Goal: Task Accomplishment & Management: Manage account settings

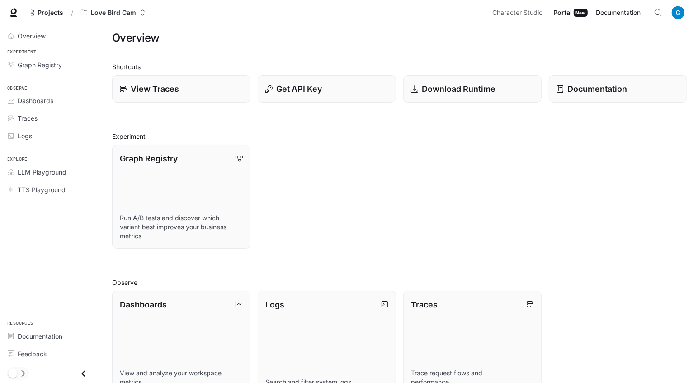
click at [634, 12] on span "Documentation" at bounding box center [618, 12] width 45 height 11
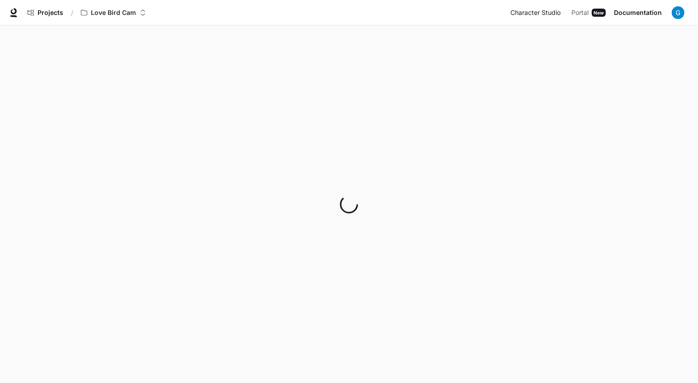
click at [546, 12] on span "Character Studio" at bounding box center [536, 12] width 50 height 11
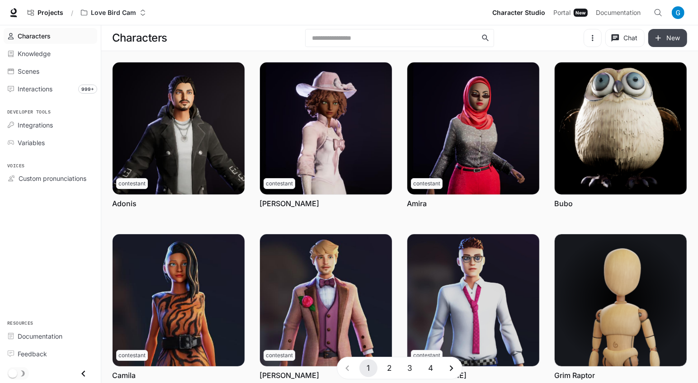
click at [668, 36] on button "New" at bounding box center [668, 38] width 39 height 18
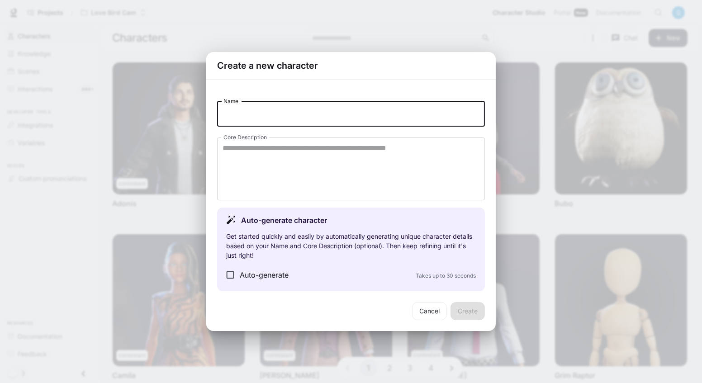
click at [328, 116] on input "Name" at bounding box center [351, 113] width 268 height 25
type input "**********"
click at [463, 307] on button "Create" at bounding box center [467, 311] width 34 height 18
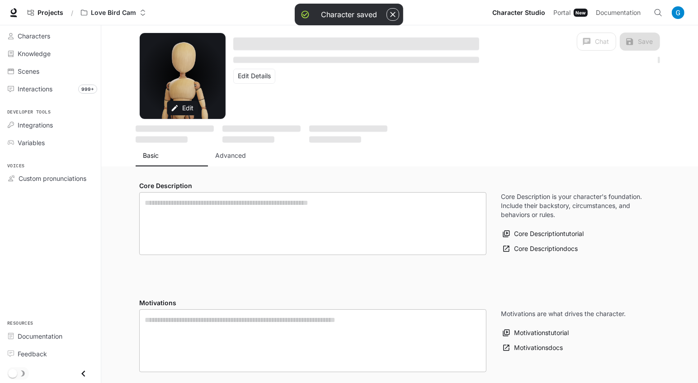
type input "**********"
type input "*"
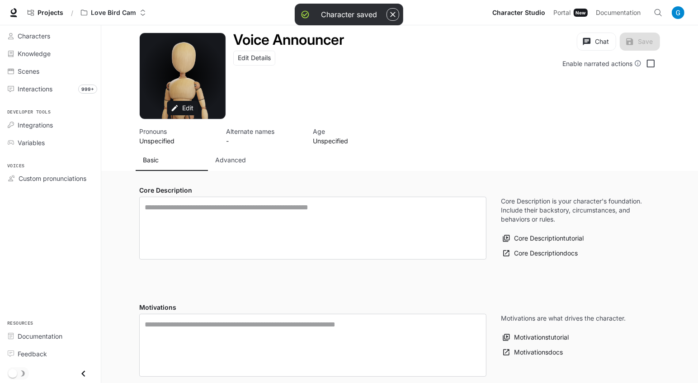
click at [241, 156] on p "Advanced" at bounding box center [230, 160] width 31 height 9
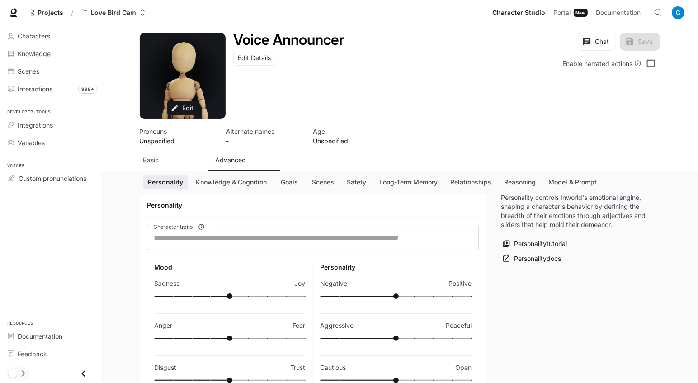
click at [180, 152] on button "Basic" at bounding box center [172, 160] width 72 height 22
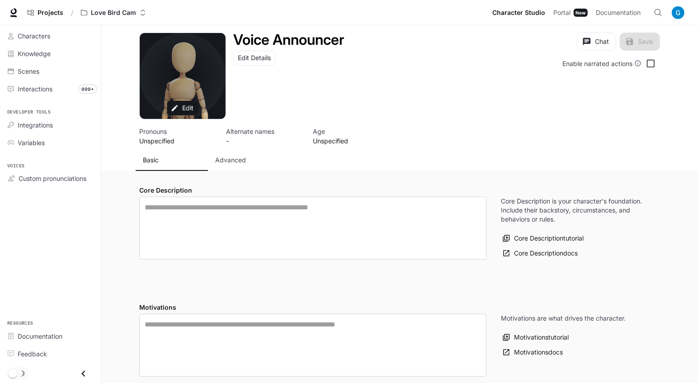
drag, startPoint x: 202, startPoint y: 81, endPoint x: 201, endPoint y: 87, distance: 5.5
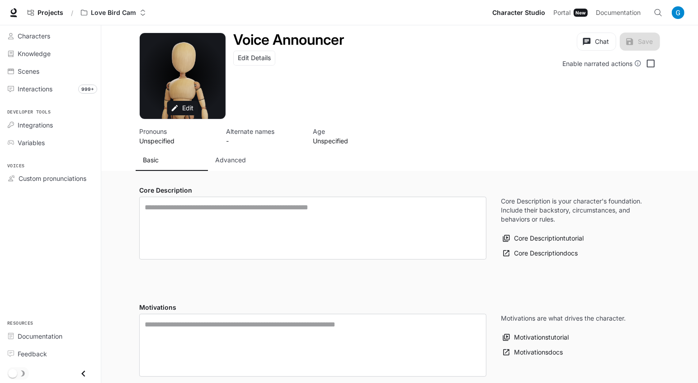
drag, startPoint x: 201, startPoint y: 87, endPoint x: 196, endPoint y: 85, distance: 5.2
click at [196, 85] on div "Avatar image" at bounding box center [183, 76] width 86 height 86
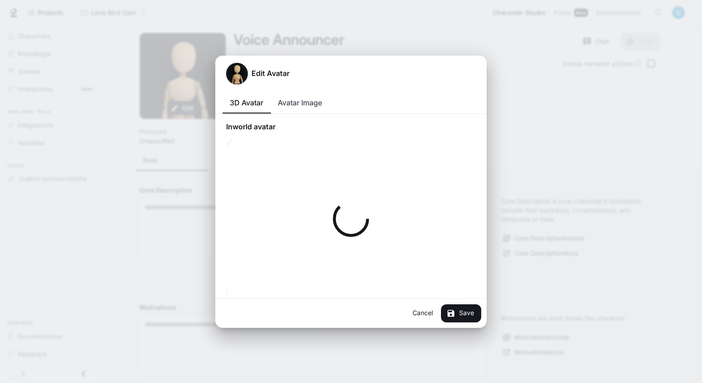
click at [247, 29] on div "Edit Avatar 3D Avatar Avatar Image Inworld avatar Skin Background Cancel Save" at bounding box center [351, 191] width 702 height 383
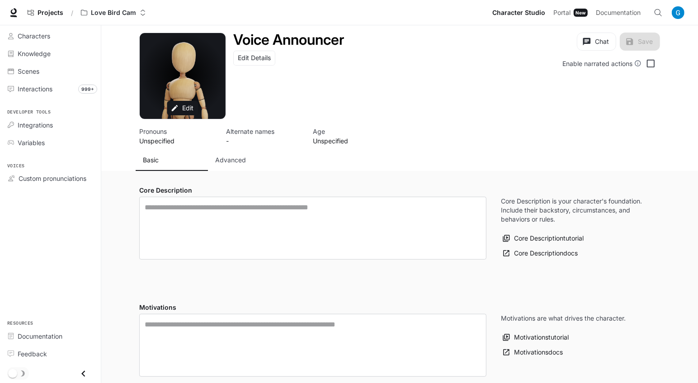
click at [497, 8] on span "Character Studio" at bounding box center [519, 12] width 53 height 11
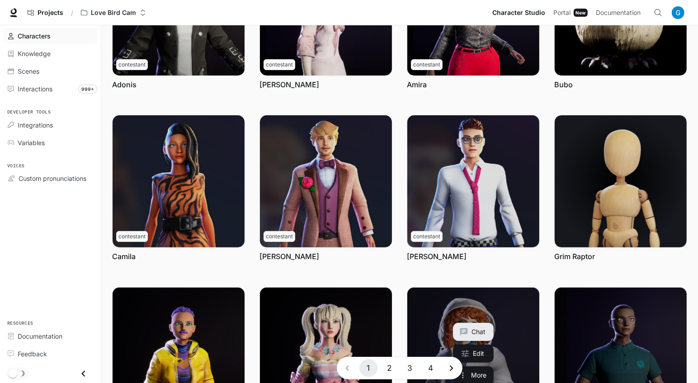
scroll to position [227, 0]
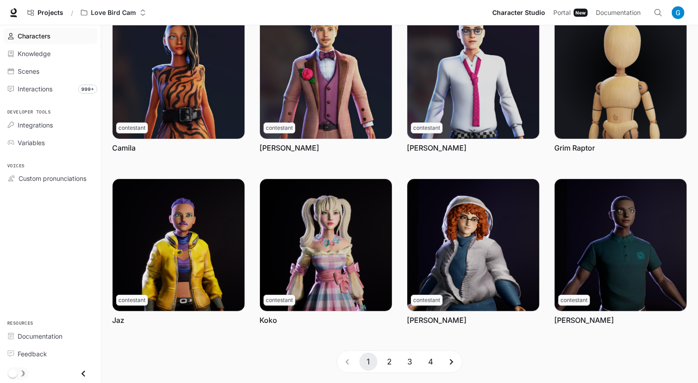
click at [431, 354] on button "4" at bounding box center [431, 362] width 18 height 18
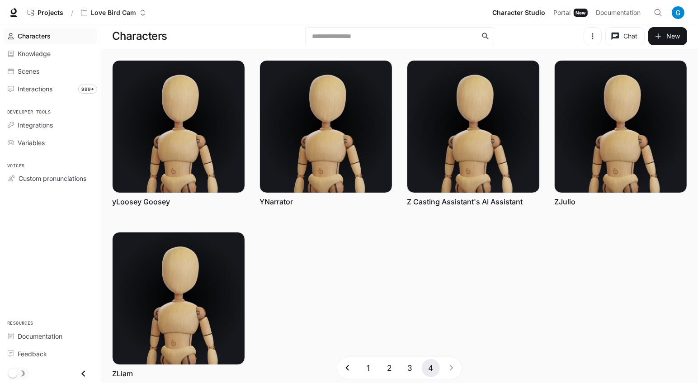
scroll to position [0, 0]
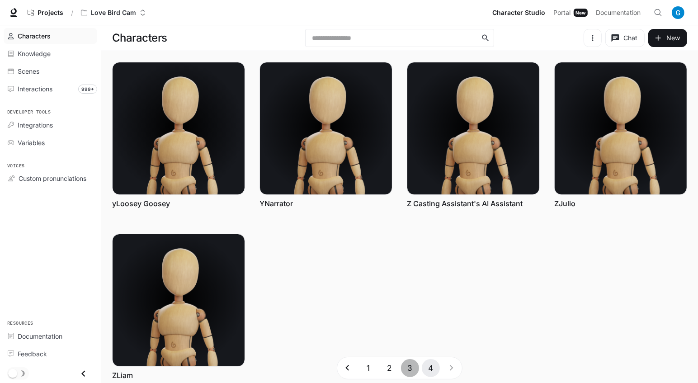
click at [410, 366] on button "3" at bounding box center [410, 368] width 18 height 18
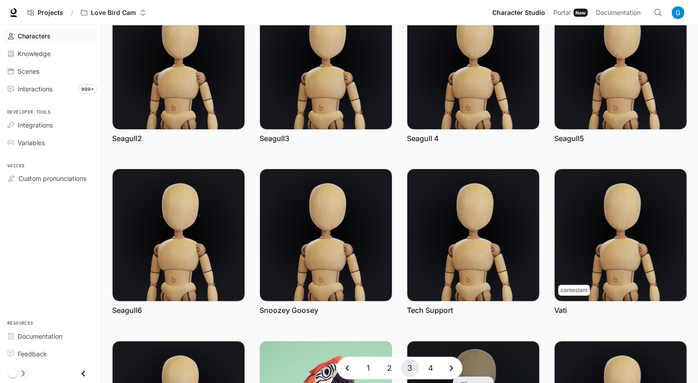
scroll to position [227, 0]
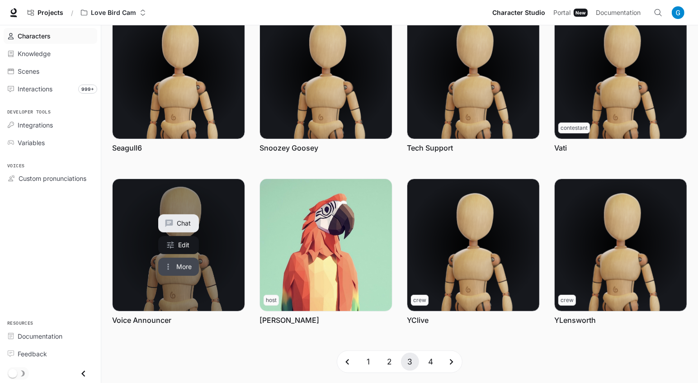
click at [186, 268] on button "More" at bounding box center [178, 267] width 41 height 18
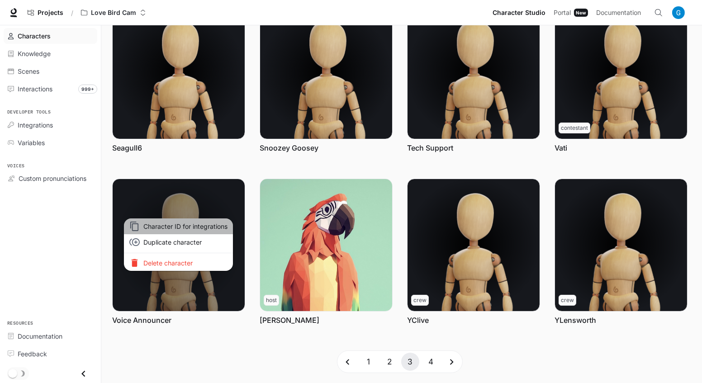
click at [199, 233] on li "Character ID for integrations" at bounding box center [178, 226] width 109 height 16
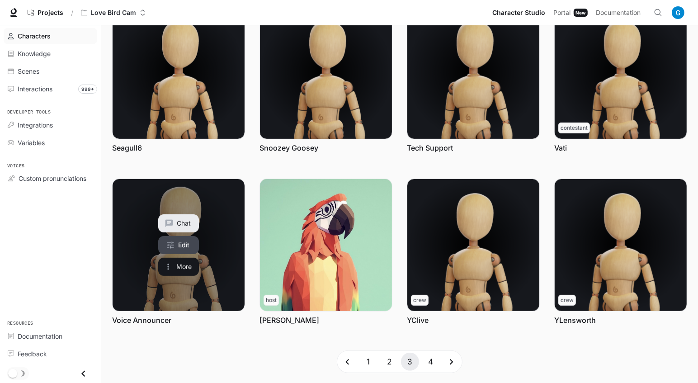
click at [175, 241] on link "Edit" at bounding box center [178, 245] width 41 height 18
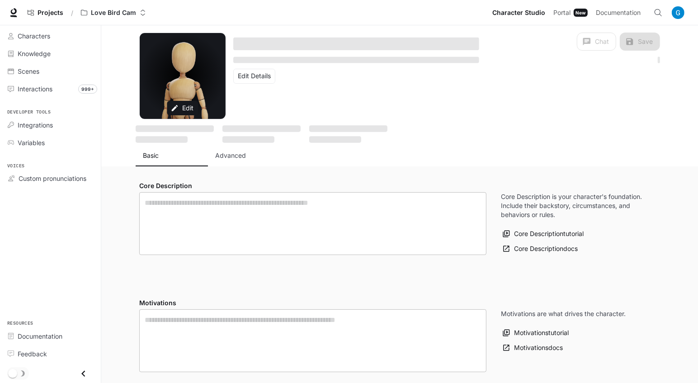
type input "**********"
type input "*"
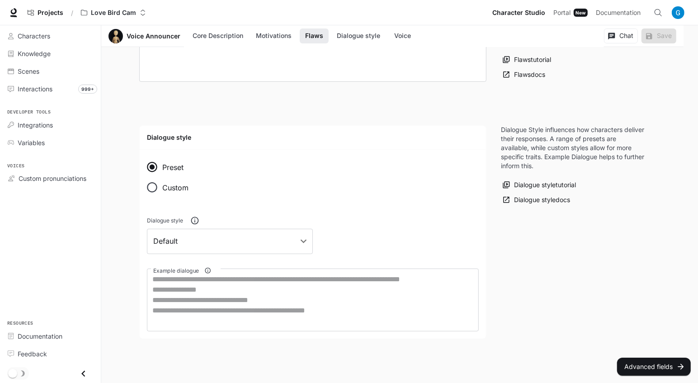
scroll to position [616, 0]
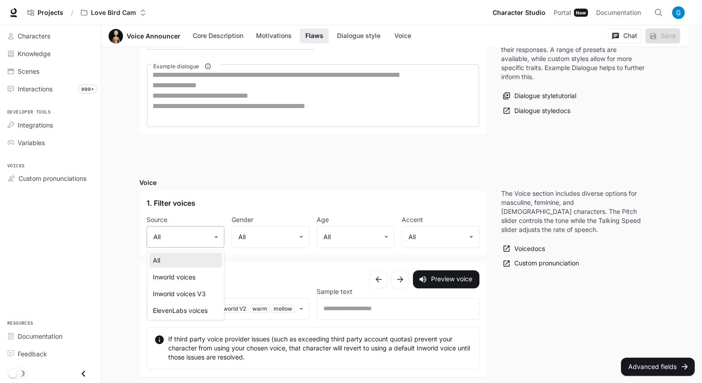
click at [203, 291] on li "Inworld voices V3" at bounding box center [185, 293] width 73 height 15
type input "**********"
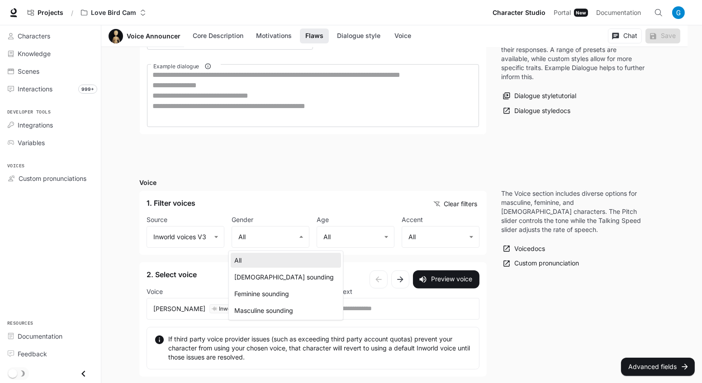
click at [205, 235] on div at bounding box center [351, 191] width 702 height 383
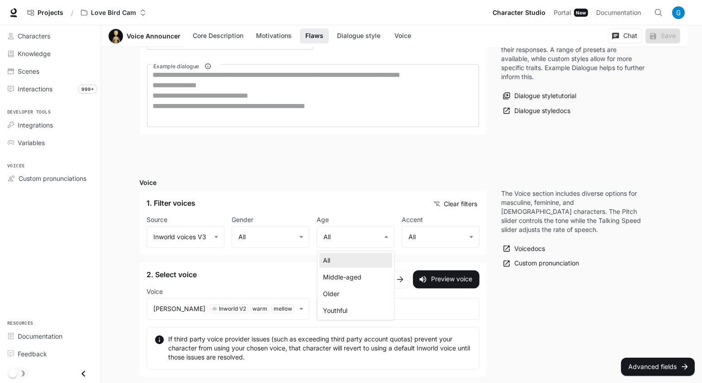
click at [420, 235] on div at bounding box center [351, 191] width 702 height 383
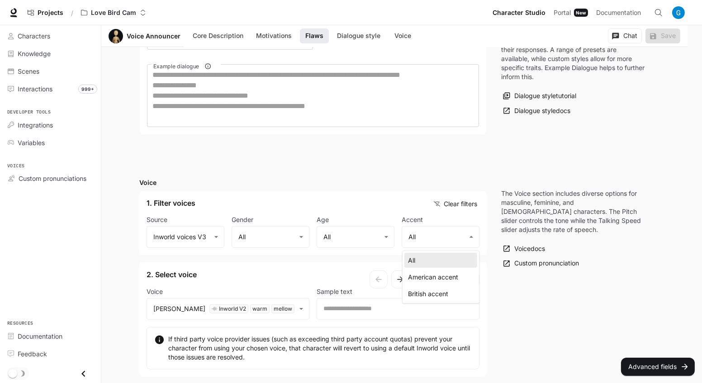
click at [346, 181] on div at bounding box center [351, 191] width 702 height 383
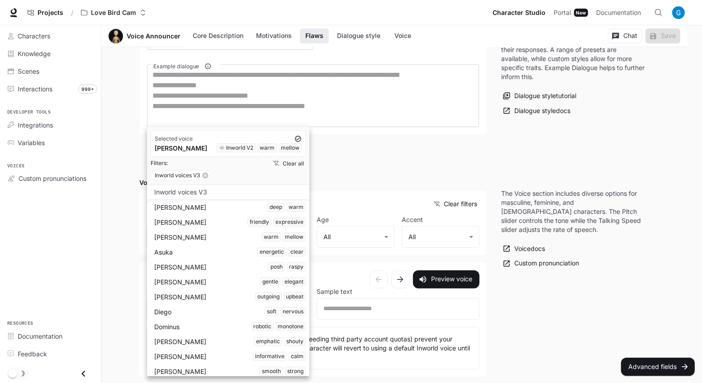
click at [378, 162] on div at bounding box center [351, 191] width 702 height 383
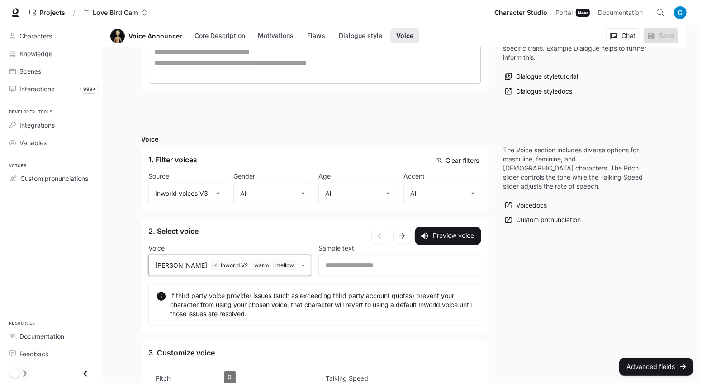
scroll to position [656, 0]
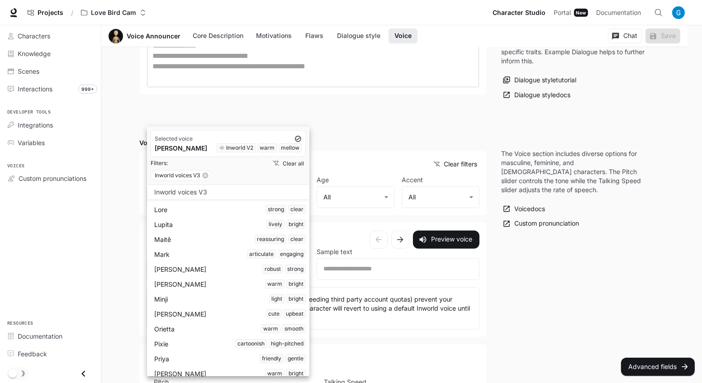
scroll to position [370, 0]
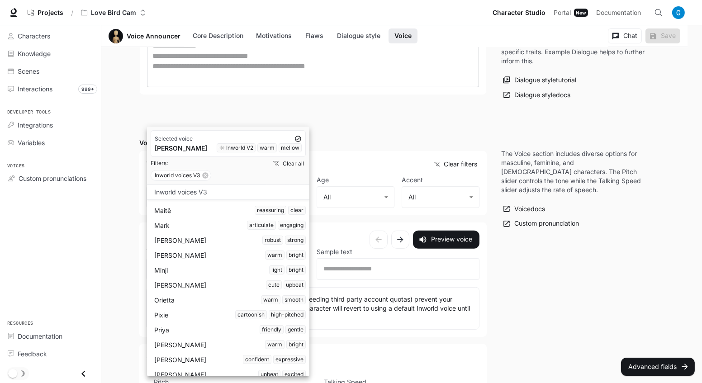
click at [175, 271] on div "Minji light bright" at bounding box center [230, 269] width 152 height 9
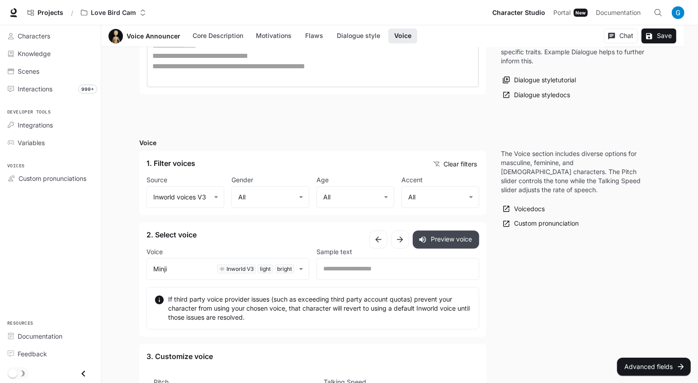
click at [426, 239] on icon "button" at bounding box center [422, 239] width 9 height 9
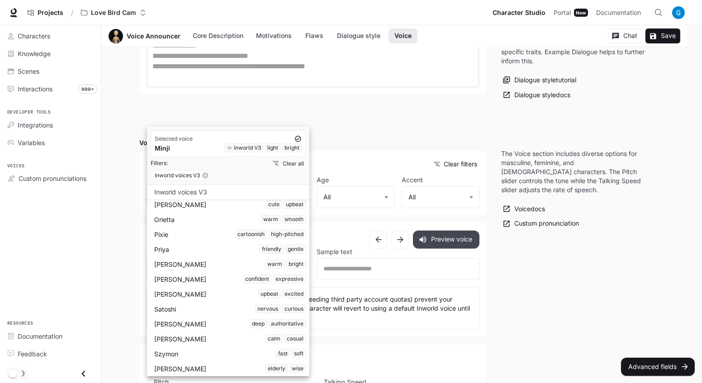
scroll to position [452, 0]
click at [208, 334] on div "[PERSON_NAME] calm casual" at bounding box center [230, 337] width 152 height 9
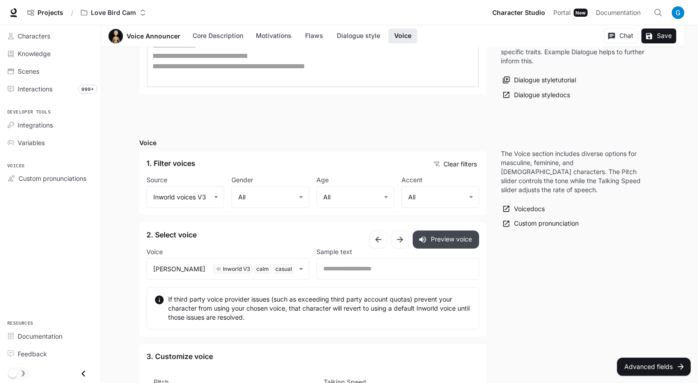
click at [440, 246] on button "Preview voice" at bounding box center [446, 240] width 66 height 18
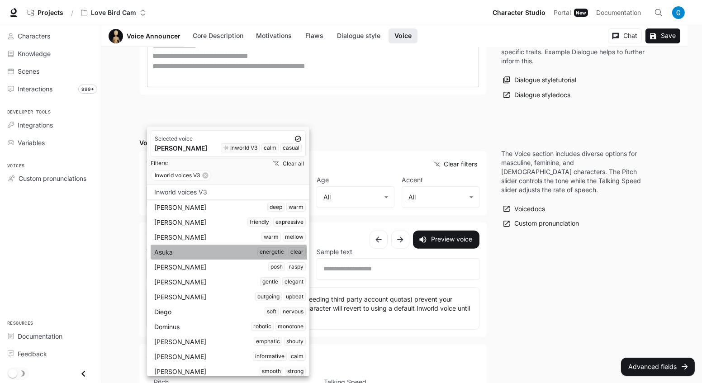
click at [204, 256] on div "Asuka energetic clear" at bounding box center [230, 251] width 152 height 9
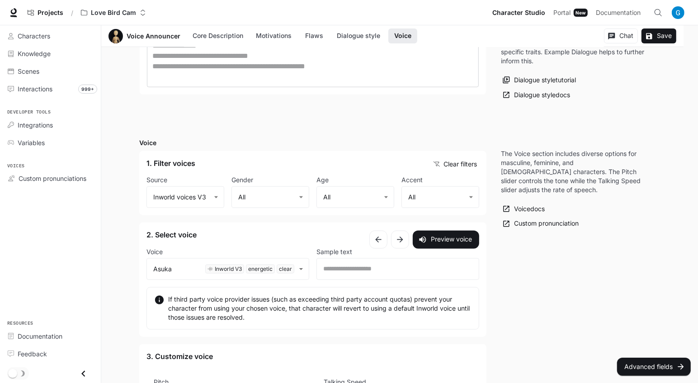
click at [462, 243] on button "Preview voice" at bounding box center [446, 240] width 66 height 18
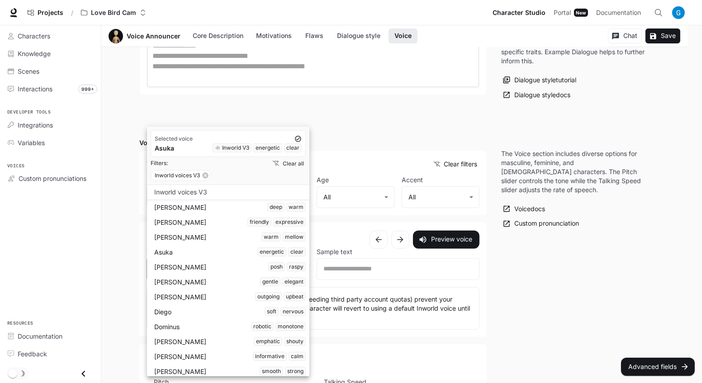
click at [217, 306] on li "Diego soft nervous" at bounding box center [230, 311] width 159 height 15
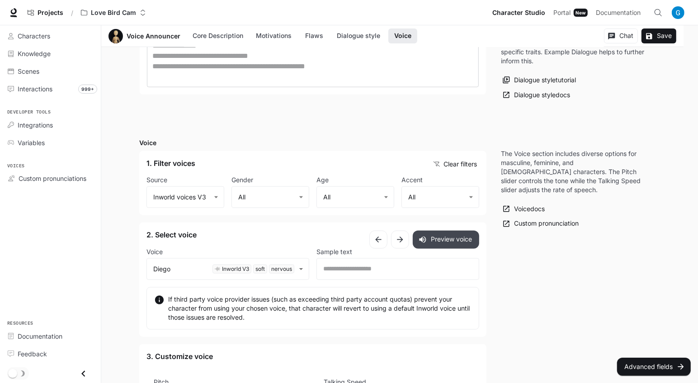
click at [450, 239] on button "Preview voice" at bounding box center [446, 240] width 66 height 18
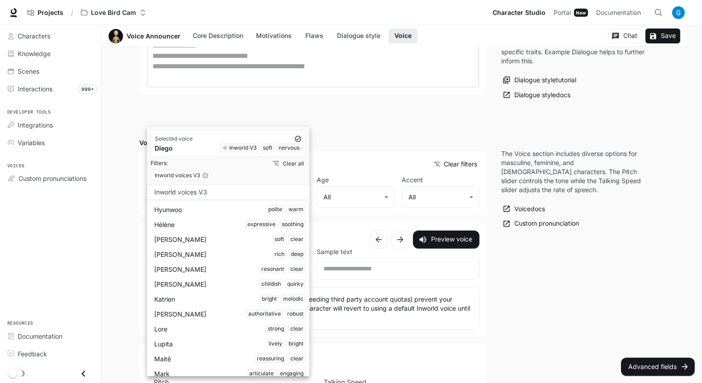
scroll to position [246, 0]
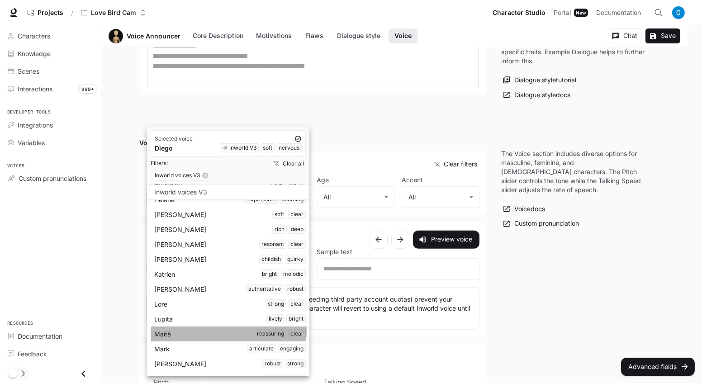
click at [187, 329] on div "Maitê reassuring clear" at bounding box center [230, 333] width 152 height 9
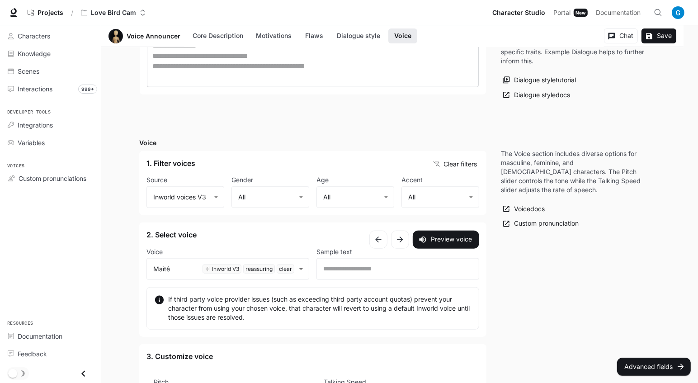
click at [460, 236] on button "Preview voice" at bounding box center [446, 240] width 66 height 18
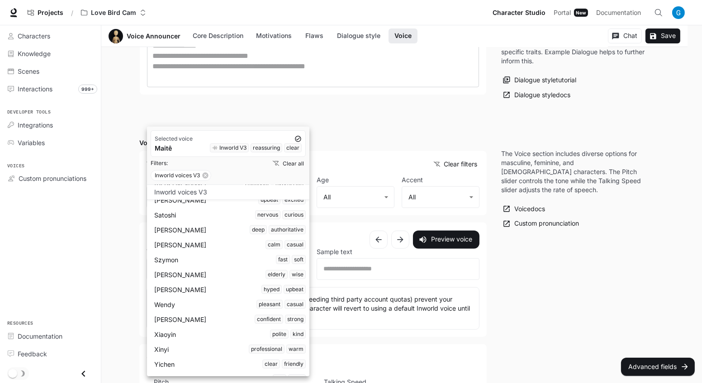
scroll to position [569, 0]
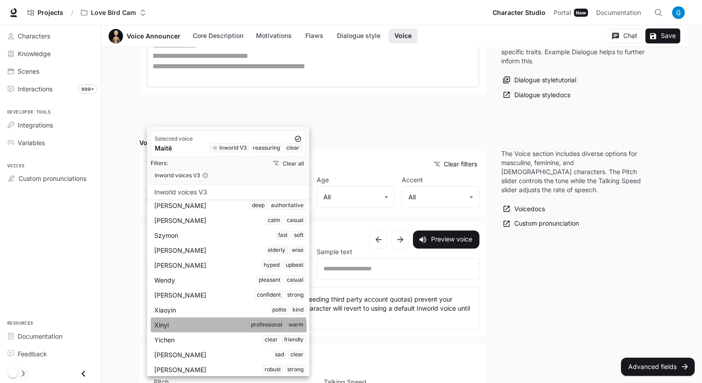
click at [179, 328] on li "Xinyi professional warm" at bounding box center [230, 324] width 159 height 15
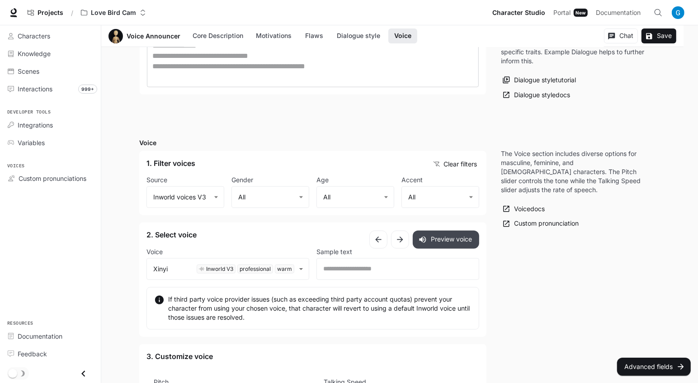
click at [443, 232] on button "Preview voice" at bounding box center [446, 240] width 66 height 18
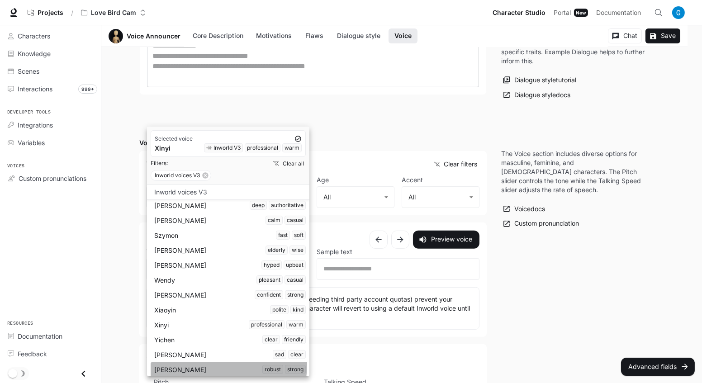
click at [209, 365] on div "[PERSON_NAME] robust strong" at bounding box center [230, 369] width 152 height 9
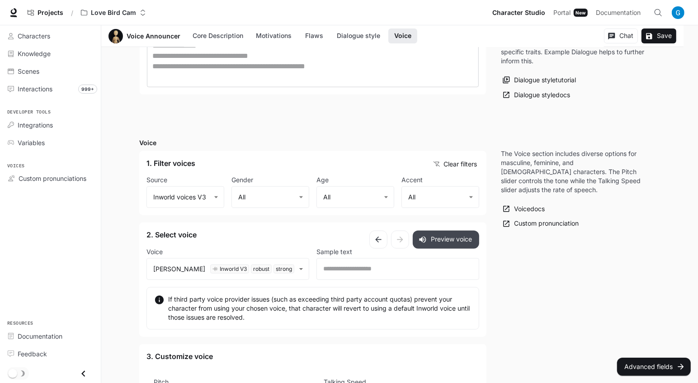
click at [466, 242] on button "Preview voice" at bounding box center [446, 240] width 66 height 18
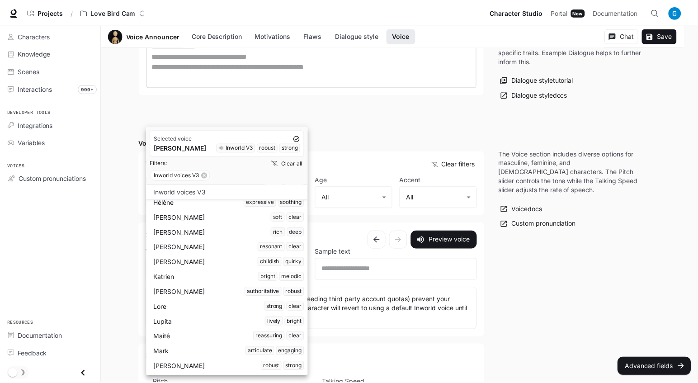
scroll to position [246, 0]
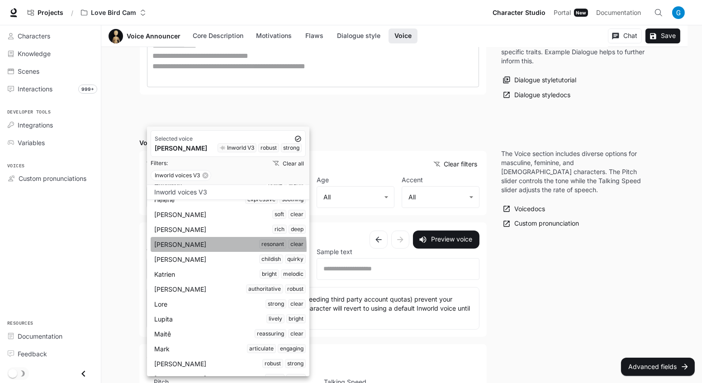
click at [220, 246] on div "[PERSON_NAME] resonant clear" at bounding box center [230, 244] width 152 height 9
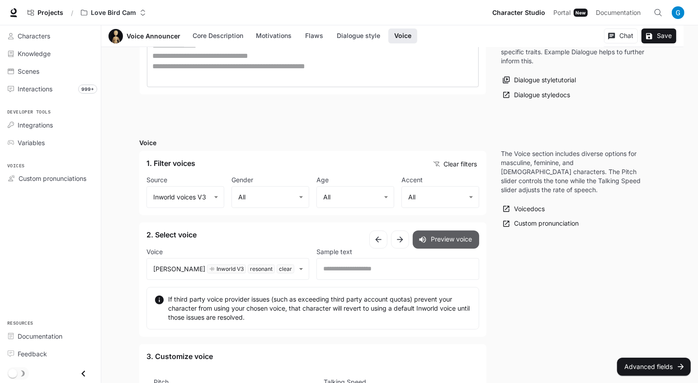
click at [426, 236] on icon "button" at bounding box center [422, 239] width 9 height 9
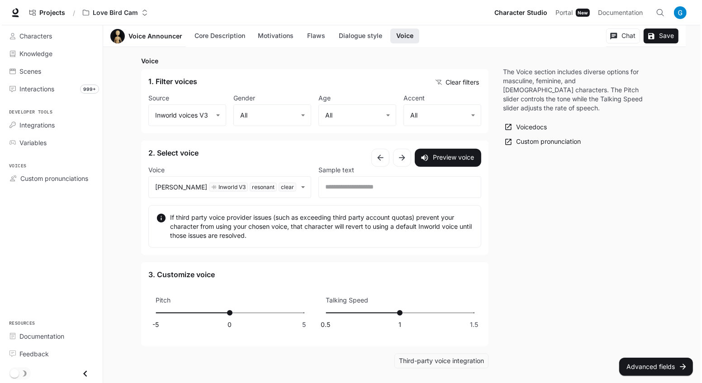
scroll to position [739, 0]
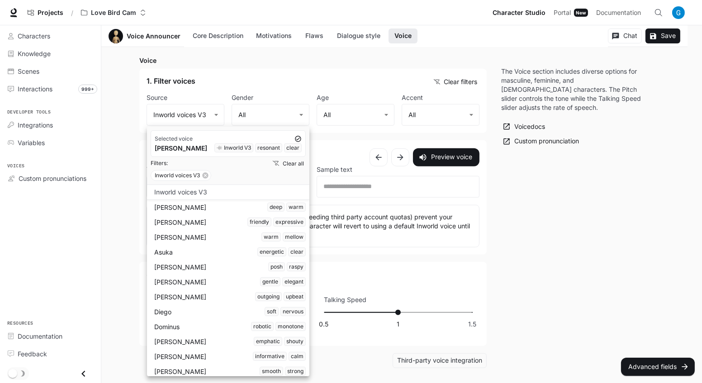
click at [223, 284] on div "[PERSON_NAME] gentle elegant" at bounding box center [230, 281] width 152 height 9
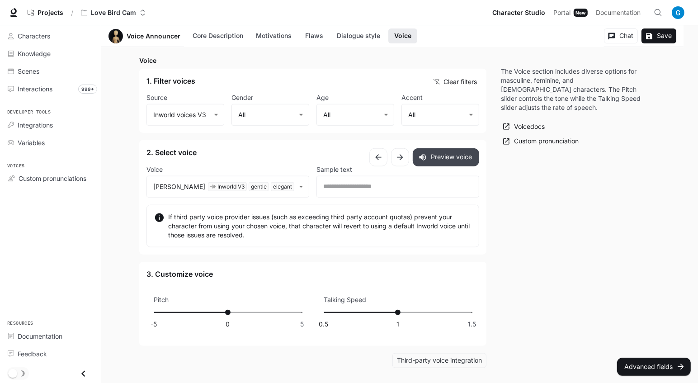
click at [437, 160] on button "Preview voice" at bounding box center [446, 157] width 66 height 18
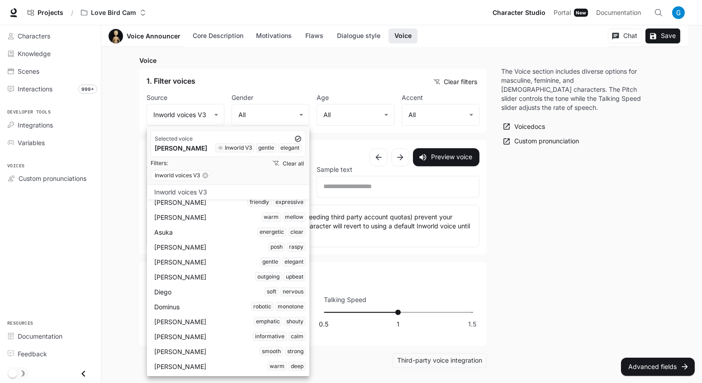
scroll to position [123, 0]
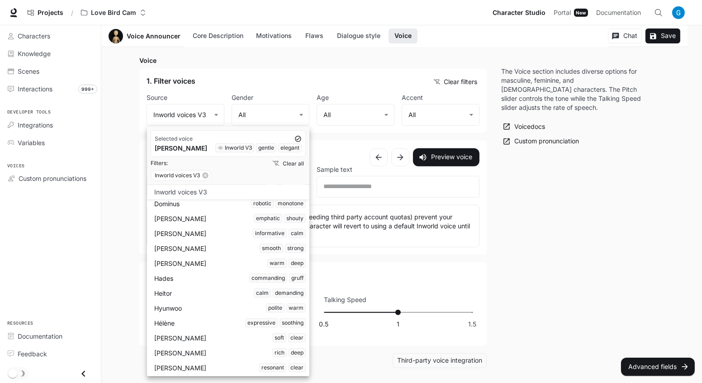
click at [204, 208] on li "Dominus robotic monotone" at bounding box center [230, 203] width 159 height 15
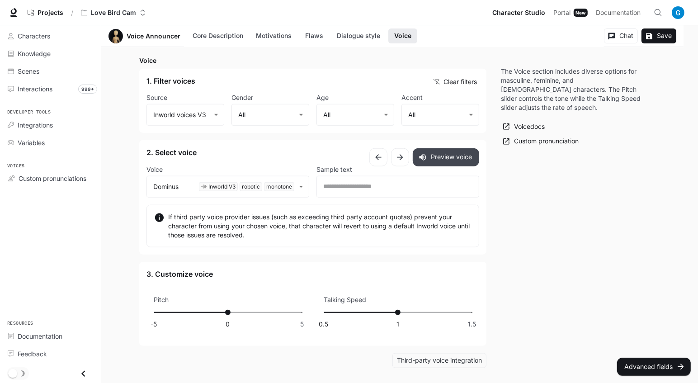
click at [441, 155] on button "Preview voice" at bounding box center [446, 157] width 66 height 18
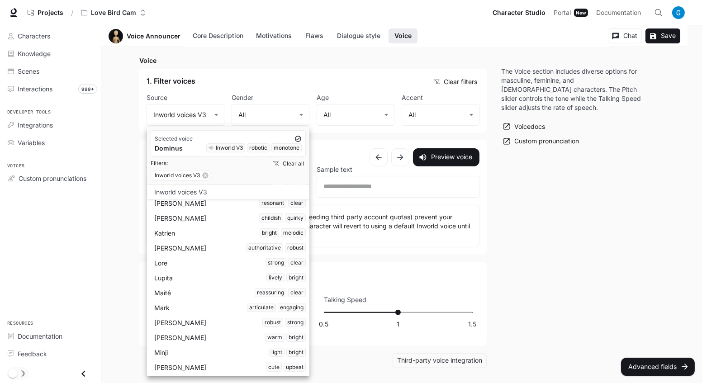
scroll to position [452, 0]
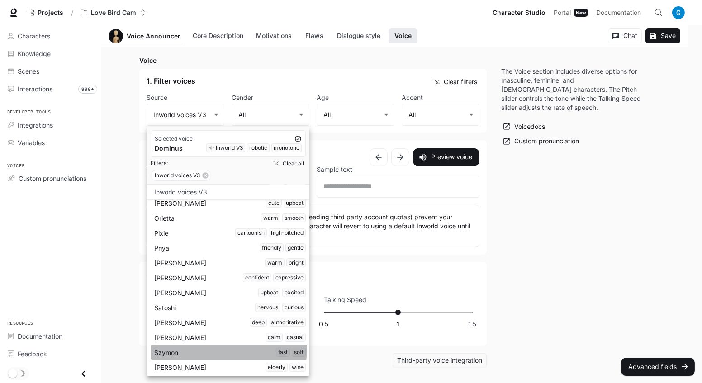
click at [200, 348] on div "Szymon fast soft" at bounding box center [230, 352] width 152 height 9
type input "**********"
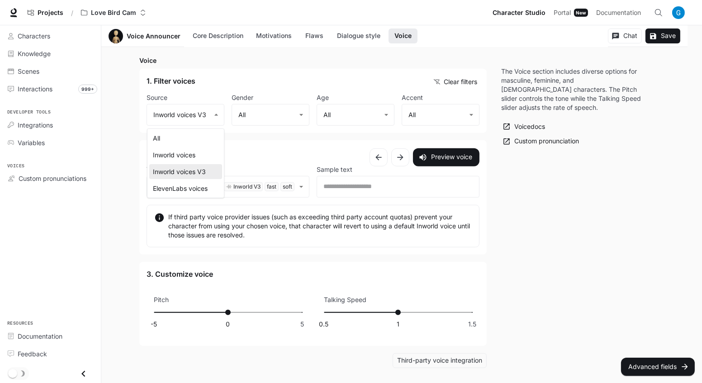
click at [190, 151] on li "Inworld voices" at bounding box center [185, 154] width 73 height 15
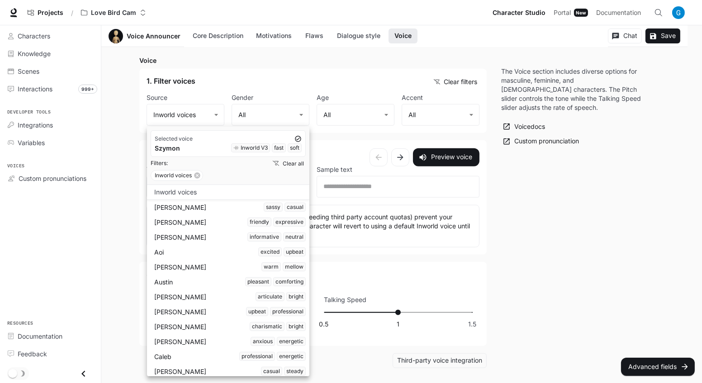
click at [291, 160] on button "Clear all" at bounding box center [289, 163] width 34 height 13
type input "***"
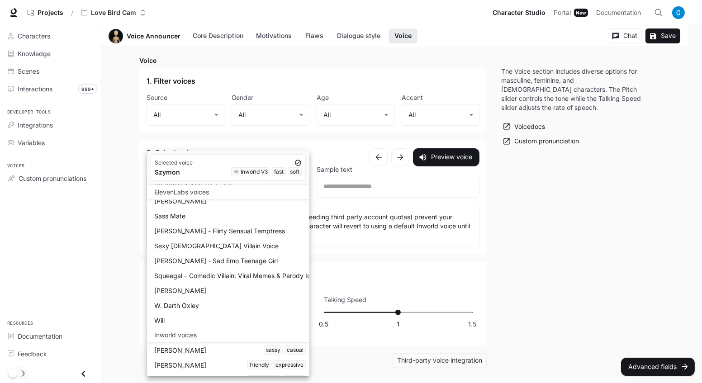
scroll to position [699, 0]
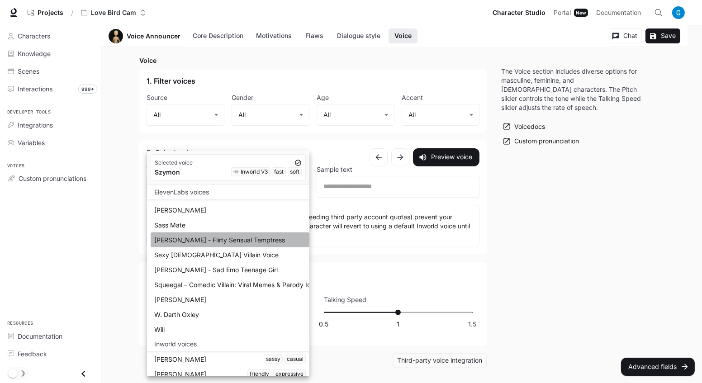
click at [255, 243] on li "[PERSON_NAME] - Flirty Sensual Temptress" at bounding box center [230, 239] width 159 height 15
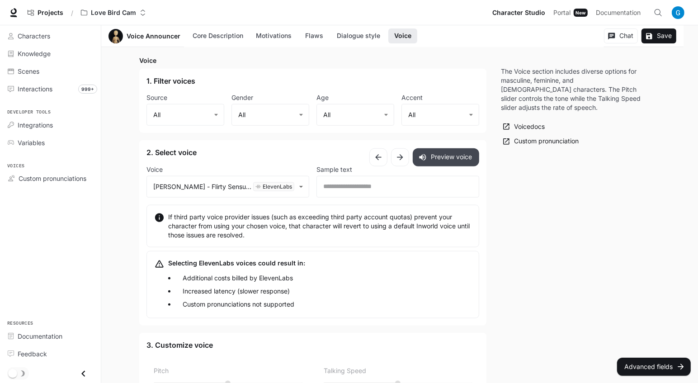
click at [436, 160] on button "Preview voice" at bounding box center [446, 157] width 66 height 18
click at [388, 190] on div "​" at bounding box center [398, 187] width 163 height 22
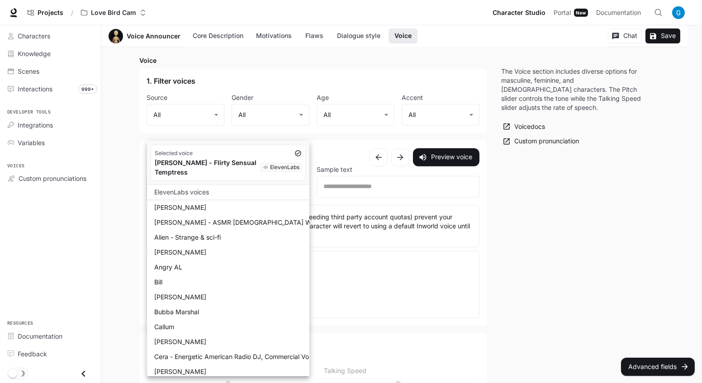
click at [239, 239] on div "Alien - Strange & sci-fi" at bounding box center [230, 236] width 152 height 9
type input "**********"
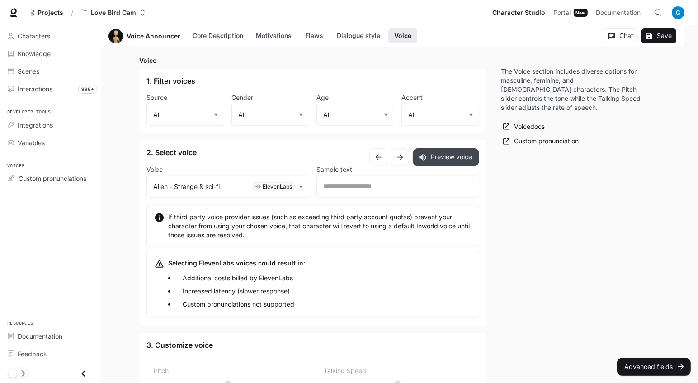
click at [444, 152] on button "Preview voice" at bounding box center [446, 157] width 66 height 18
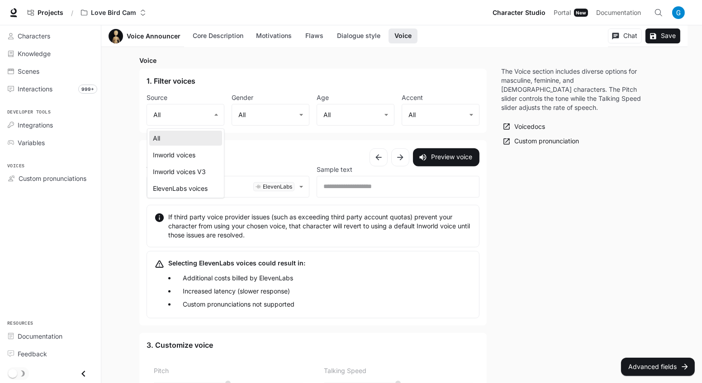
click at [207, 192] on li "ElevenLabs voices" at bounding box center [185, 188] width 73 height 15
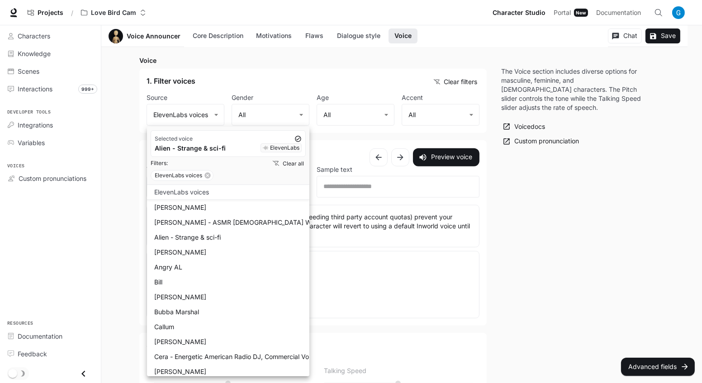
click at [300, 163] on button "Clear all" at bounding box center [289, 163] width 34 height 13
type input "***"
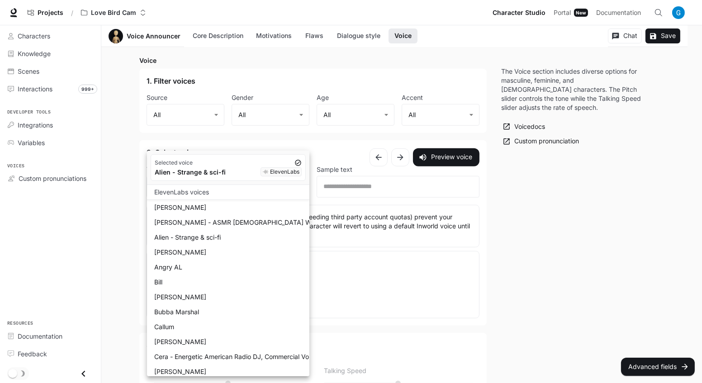
click at [204, 209] on div "[PERSON_NAME]" at bounding box center [230, 207] width 152 height 9
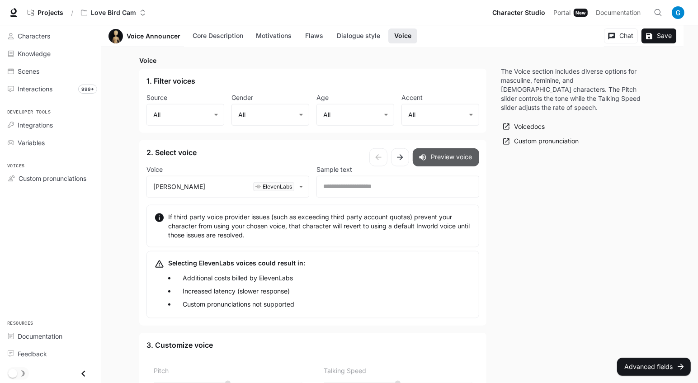
click at [440, 160] on button "Preview voice" at bounding box center [446, 157] width 66 height 18
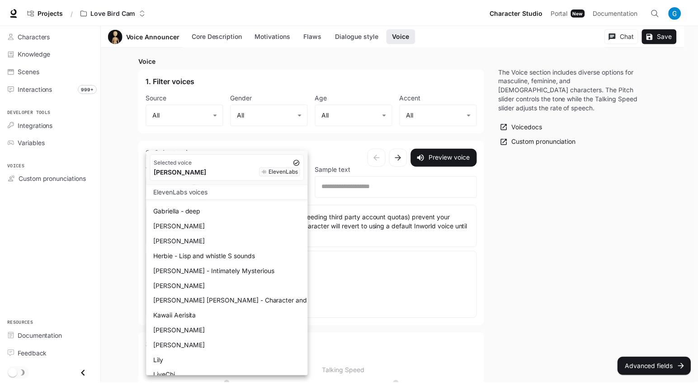
scroll to position [370, 0]
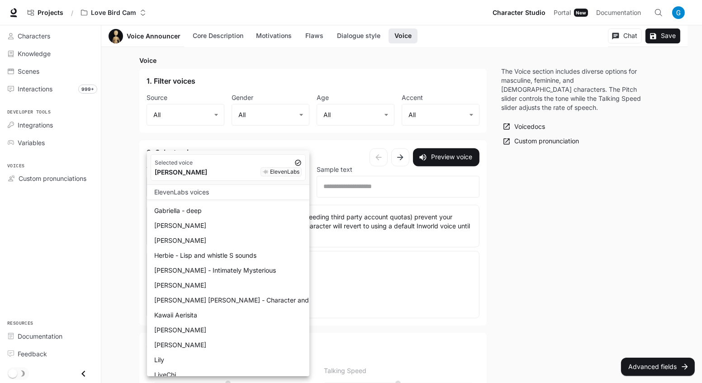
click at [219, 302] on div "[PERSON_NAME] [PERSON_NAME] - Character and Animation" at bounding box center [230, 299] width 152 height 9
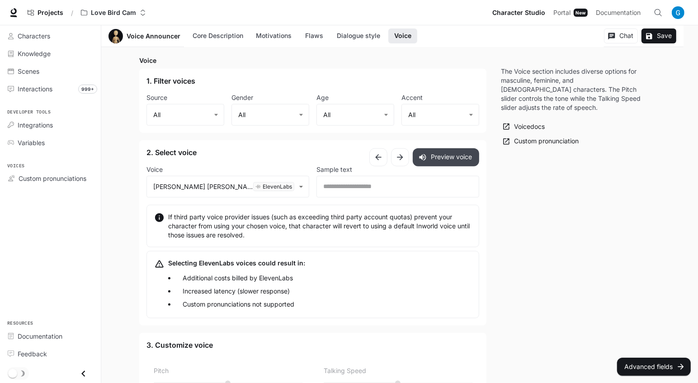
click at [435, 157] on button "Preview voice" at bounding box center [446, 157] width 66 height 18
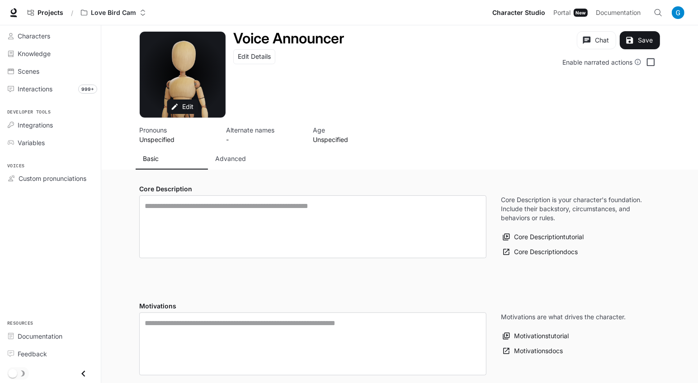
scroll to position [0, 0]
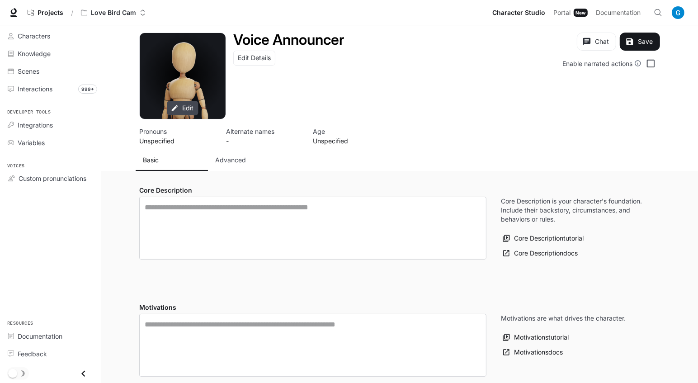
click at [198, 104] on div "Edit" at bounding box center [183, 76] width 86 height 86
click at [191, 105] on button "Edit" at bounding box center [182, 108] width 31 height 15
click at [192, 104] on button "Edit" at bounding box center [182, 108] width 31 height 15
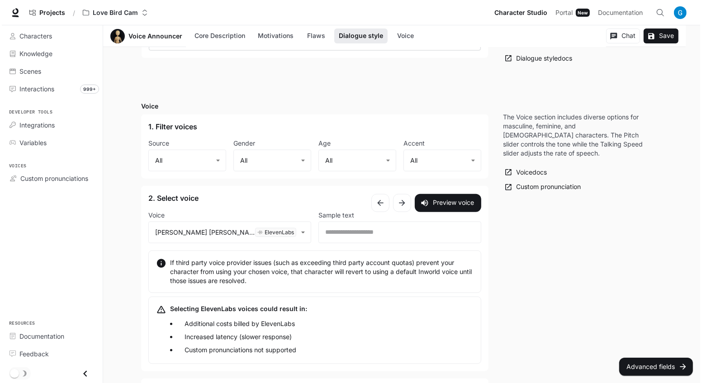
scroll to position [727, 0]
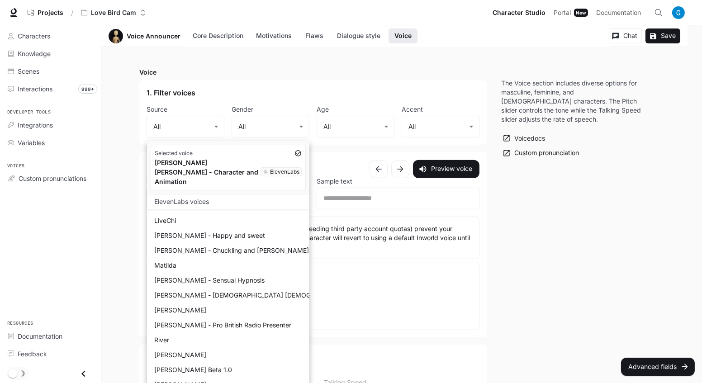
scroll to position [534, 0]
drag, startPoint x: 191, startPoint y: 289, endPoint x: 152, endPoint y: 283, distance: 40.3
click at [152, 287] on li "[PERSON_NAME] - [DEMOGRAPHIC_DATA] [DEMOGRAPHIC_DATA]" at bounding box center [230, 294] width 159 height 15
type input "**********"
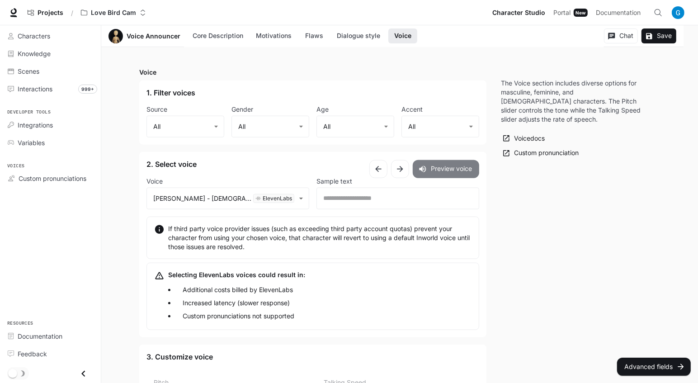
click at [442, 168] on button "Preview voice" at bounding box center [446, 169] width 66 height 18
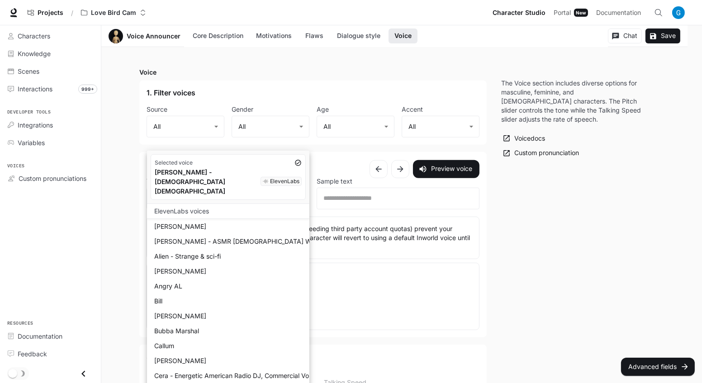
click at [192, 133] on div at bounding box center [351, 191] width 702 height 383
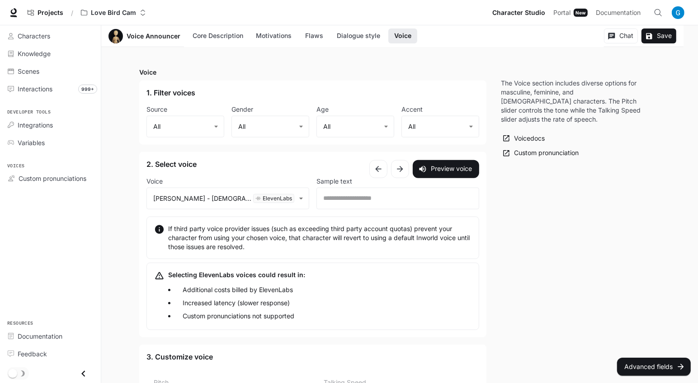
click at [193, 131] on div "Selected voice [PERSON_NAME] - Australian [DEMOGRAPHIC_DATA] ElevenLabs ElevenL…" at bounding box center [349, 191] width 698 height 383
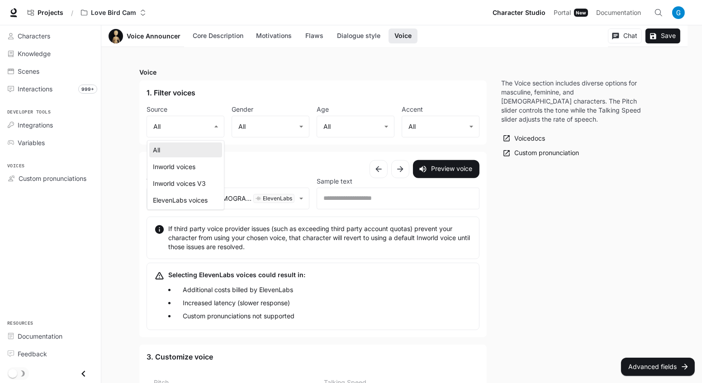
click at [196, 166] on li "Inworld voices" at bounding box center [185, 166] width 73 height 15
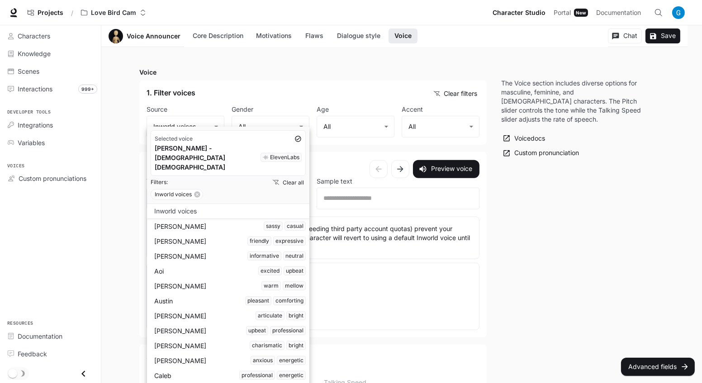
click at [290, 176] on button "Clear all" at bounding box center [289, 182] width 34 height 13
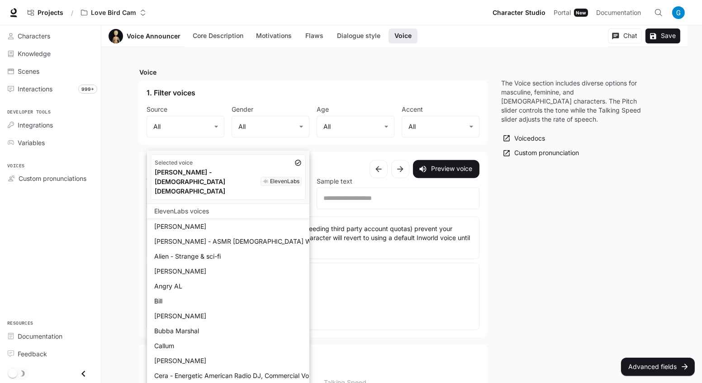
click at [123, 151] on div at bounding box center [351, 191] width 702 height 383
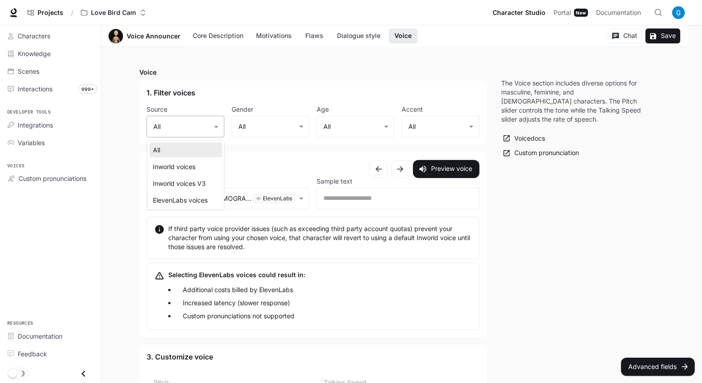
click at [195, 168] on li "Inworld voices" at bounding box center [185, 166] width 73 height 15
type input "**********"
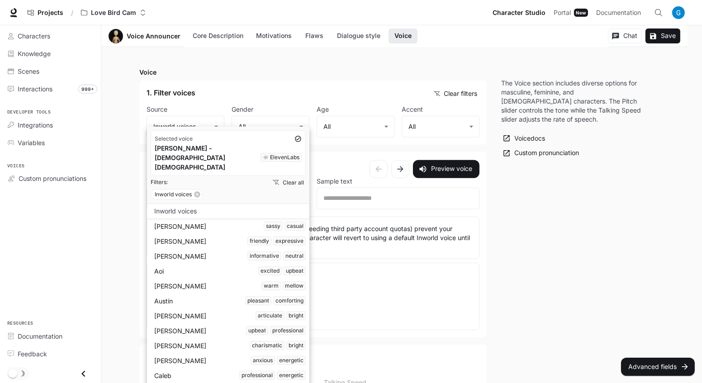
click at [222, 222] on div "[PERSON_NAME] casual" at bounding box center [230, 226] width 152 height 9
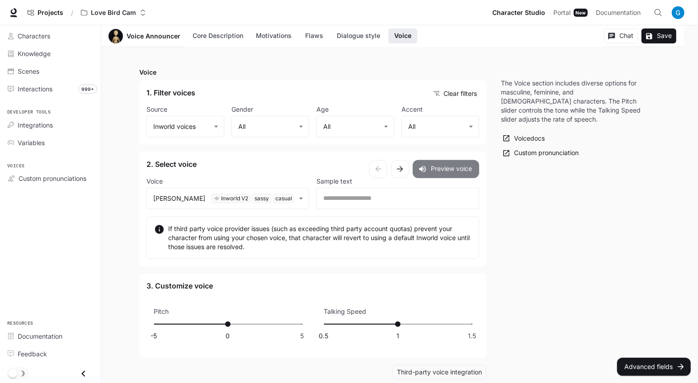
click at [452, 160] on button "Preview voice" at bounding box center [446, 169] width 66 height 18
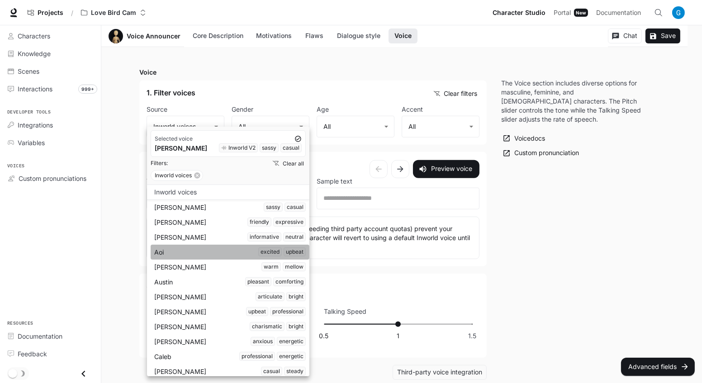
click at [234, 256] on li "[PERSON_NAME] excited upbeat" at bounding box center [230, 252] width 159 height 15
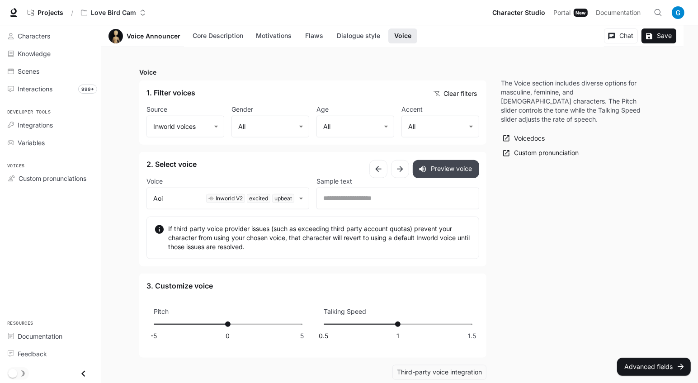
click at [456, 170] on button "Preview voice" at bounding box center [446, 169] width 66 height 18
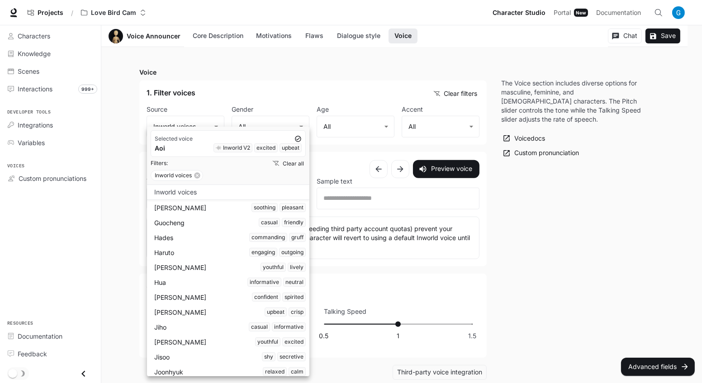
scroll to position [452, 0]
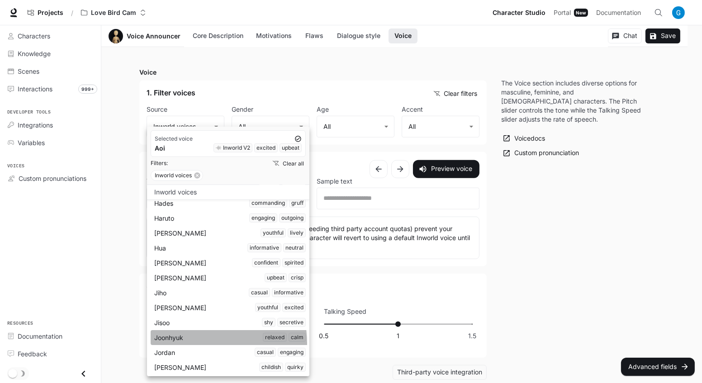
click at [191, 342] on li "Joonhyuk relaxed calm" at bounding box center [230, 337] width 159 height 15
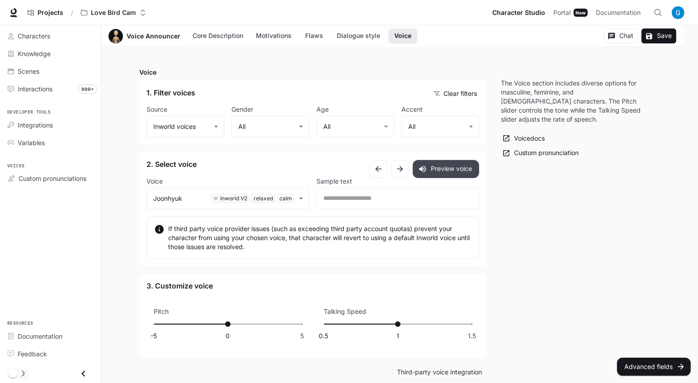
click at [460, 162] on button "Preview voice" at bounding box center [446, 169] width 66 height 18
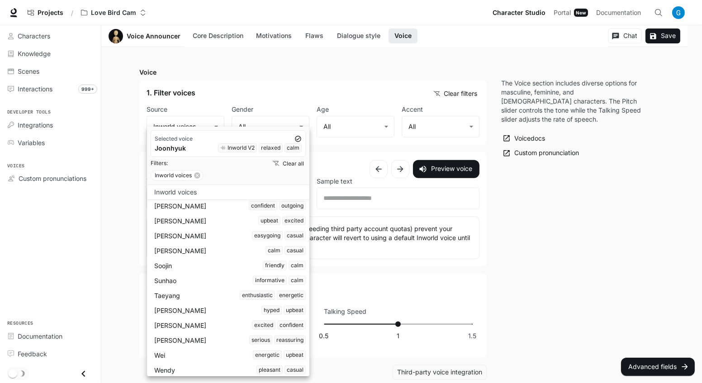
scroll to position [1076, 0]
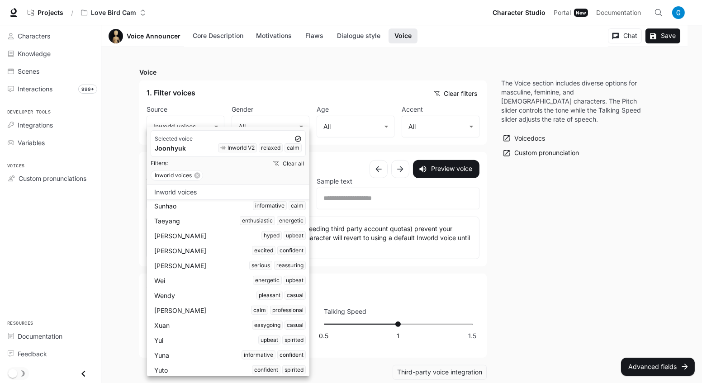
click at [197, 246] on div "[PERSON_NAME] excited confident" at bounding box center [230, 250] width 152 height 9
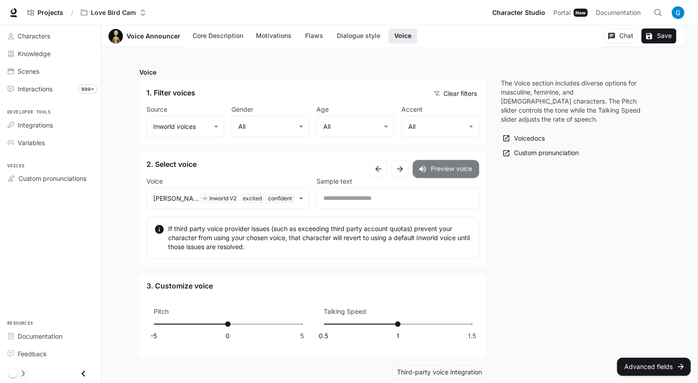
click at [461, 173] on button "Preview voice" at bounding box center [446, 169] width 66 height 18
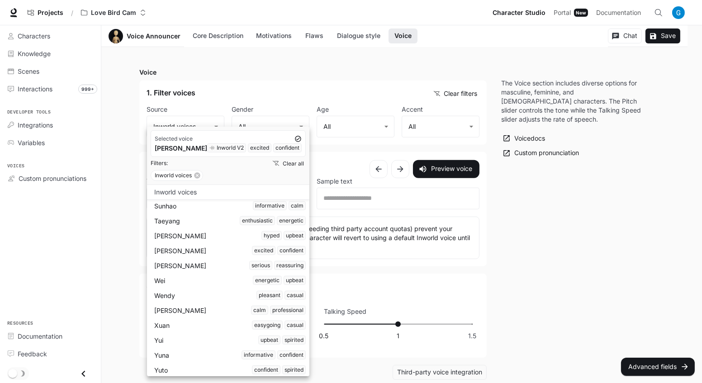
click at [188, 367] on div "Yuto confident spirited" at bounding box center [230, 369] width 152 height 9
type input "**********"
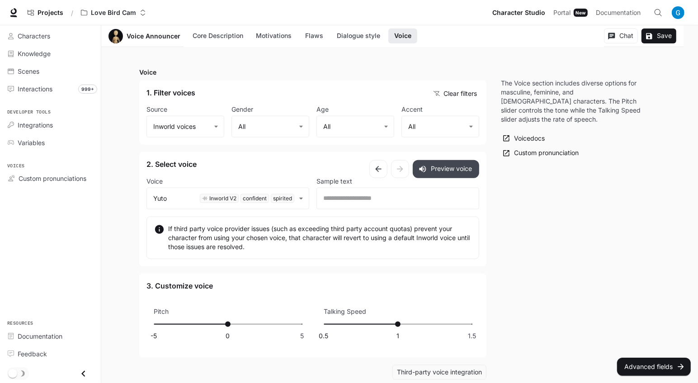
click at [437, 171] on button "Preview voice" at bounding box center [446, 169] width 66 height 18
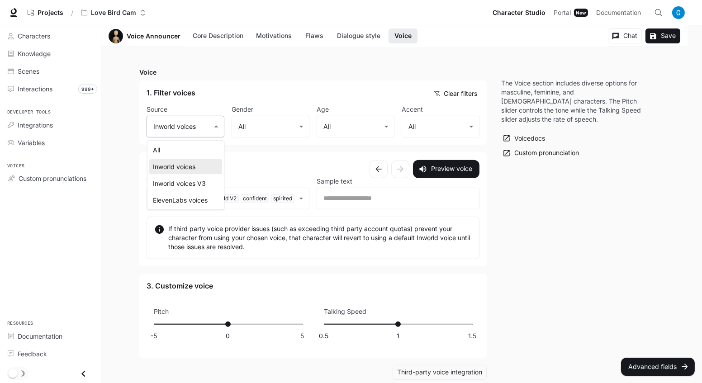
click at [190, 182] on li "Inworld voices V3" at bounding box center [185, 183] width 73 height 15
type input "**********"
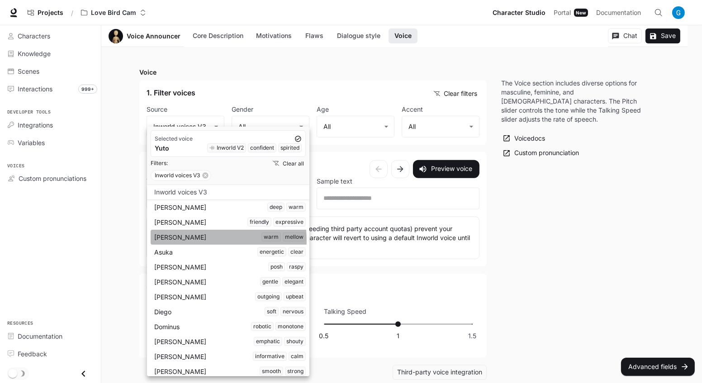
click at [201, 239] on div "[PERSON_NAME]" at bounding box center [230, 236] width 152 height 9
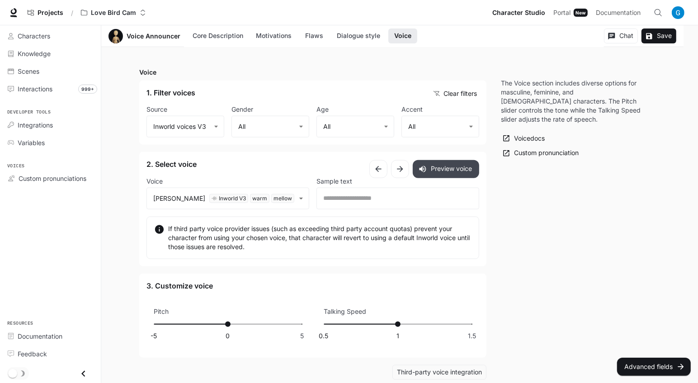
click at [441, 166] on button "Preview voice" at bounding box center [446, 169] width 66 height 18
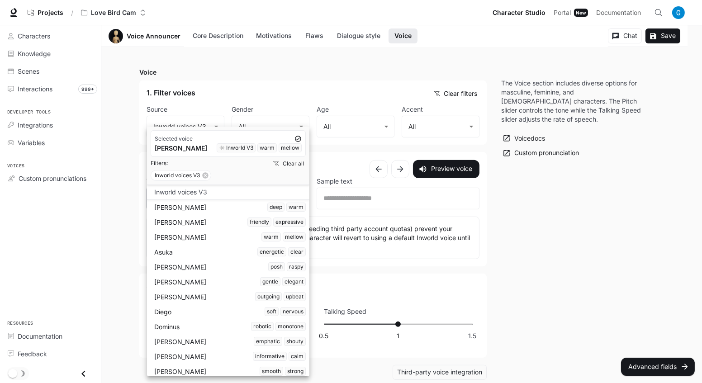
click at [249, 256] on div "Asuka energetic clear" at bounding box center [230, 251] width 152 height 9
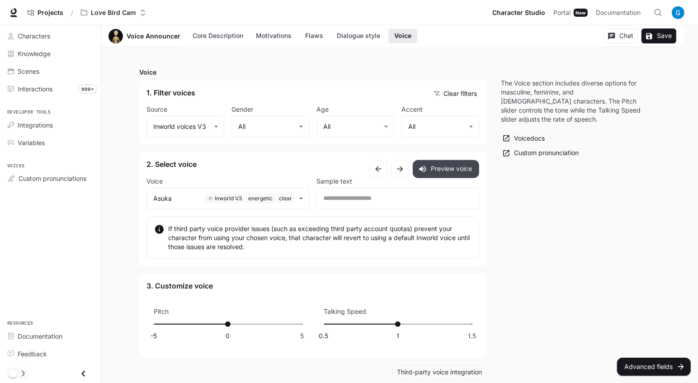
click at [467, 173] on button "Preview voice" at bounding box center [446, 169] width 66 height 18
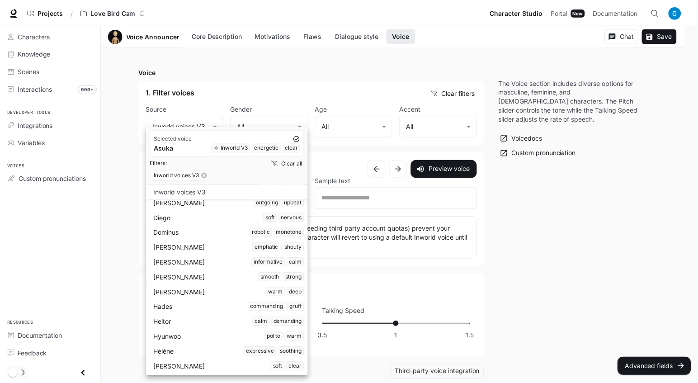
scroll to position [123, 0]
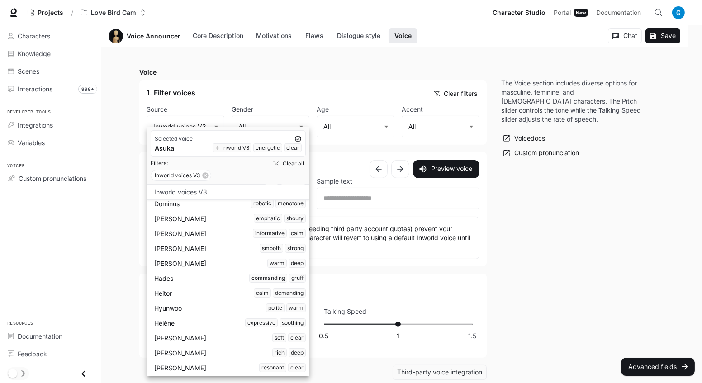
click at [208, 320] on div "[PERSON_NAME] expressive soothing" at bounding box center [230, 322] width 152 height 9
type input "**********"
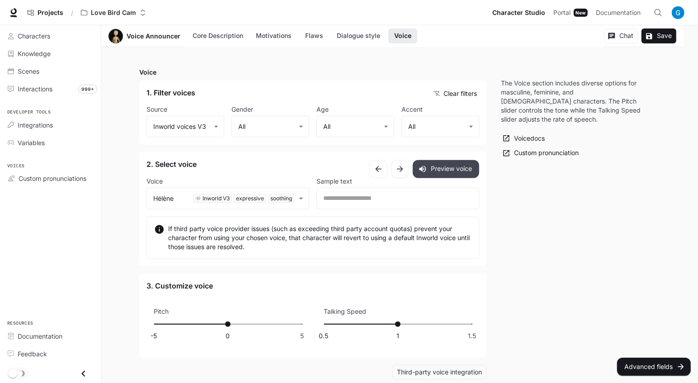
click at [439, 171] on button "Preview voice" at bounding box center [446, 169] width 66 height 18
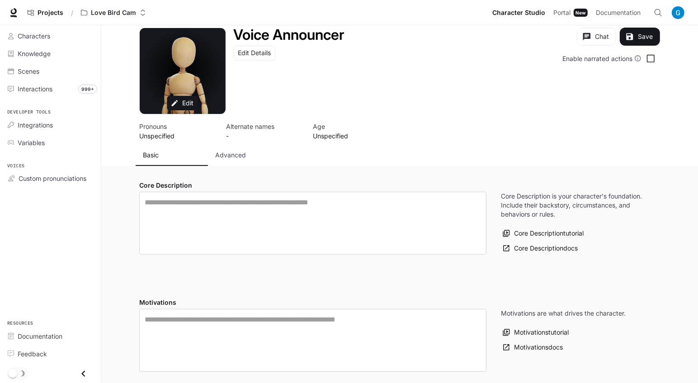
scroll to position [0, 0]
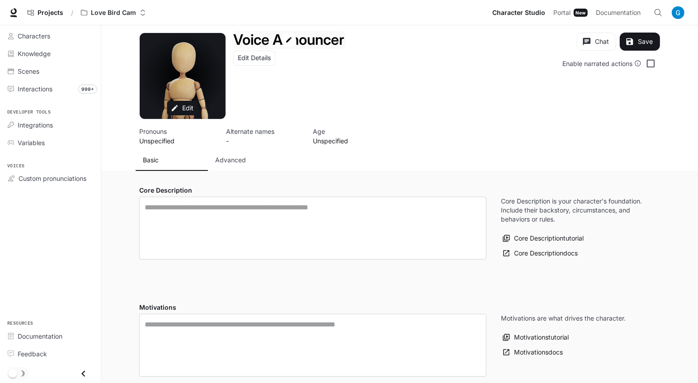
click at [289, 43] on div "Open character details dialog" at bounding box center [289, 40] width 14 height 14
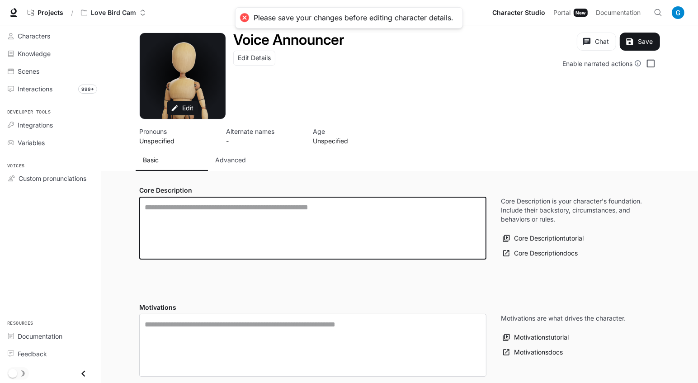
click at [270, 212] on textarea "label" at bounding box center [313, 228] width 336 height 52
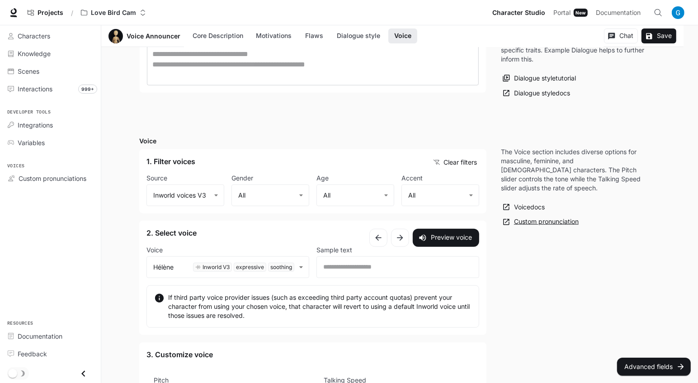
scroll to position [656, 0]
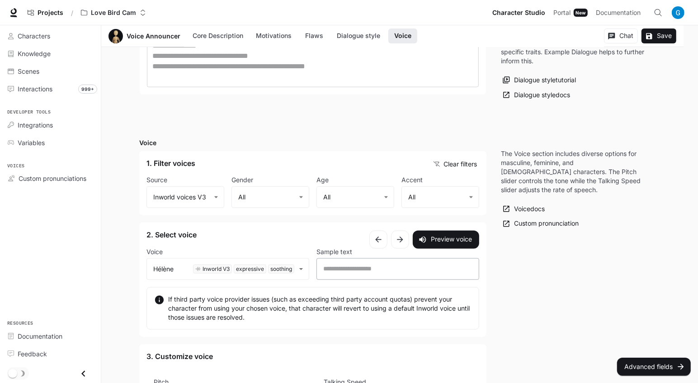
click at [348, 274] on div "​" at bounding box center [398, 269] width 163 height 22
click at [443, 241] on button "Preview voice" at bounding box center [446, 240] width 66 height 18
click at [426, 273] on div "**********" at bounding box center [398, 269] width 163 height 22
type input "**********"
click at [460, 236] on button "Preview voice" at bounding box center [446, 240] width 66 height 18
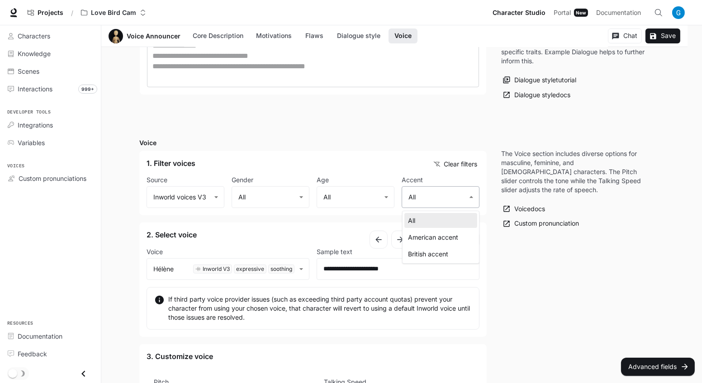
click at [556, 290] on div at bounding box center [351, 191] width 702 height 383
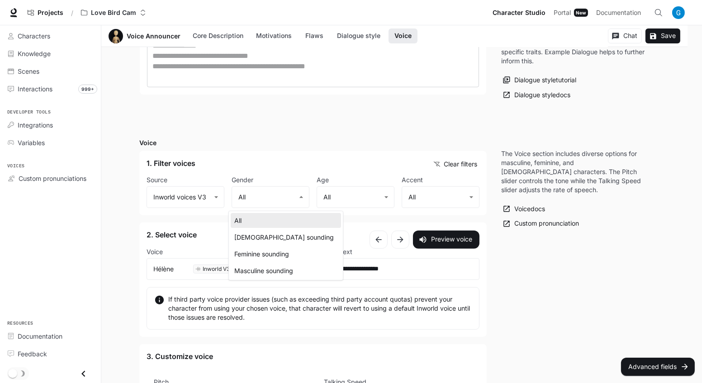
drag, startPoint x: 282, startPoint y: 245, endPoint x: 282, endPoint y: 252, distance: 6.8
click at [282, 252] on ul "All [DEMOGRAPHIC_DATA] sounding Feminine sounding Masculine sounding" at bounding box center [286, 245] width 114 height 69
click at [255, 123] on div at bounding box center [351, 191] width 702 height 383
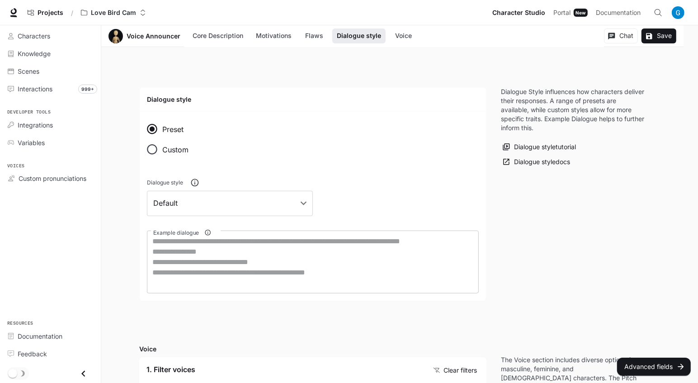
scroll to position [0, 0]
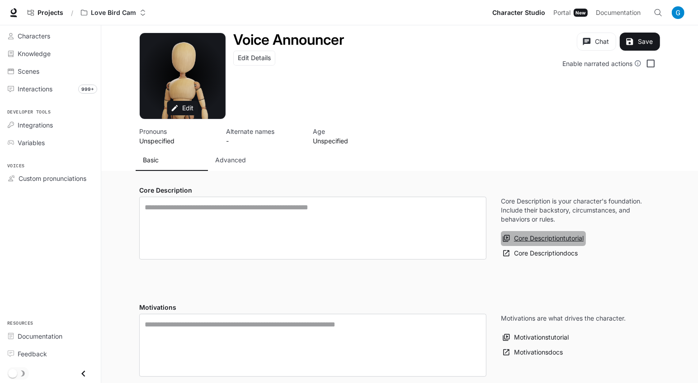
click at [554, 241] on button "Core Description tutorial" at bounding box center [543, 238] width 85 height 15
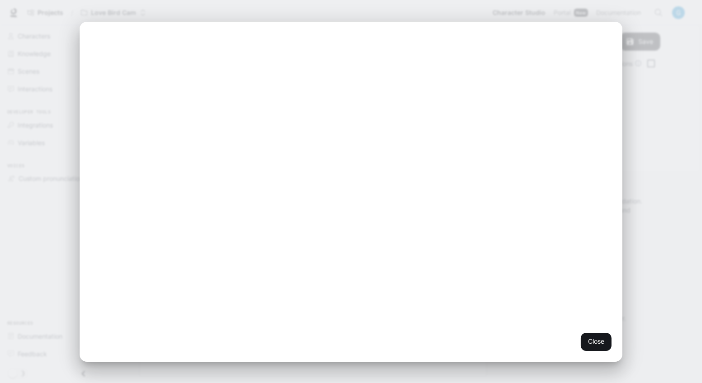
click at [687, 296] on div "Close" at bounding box center [351, 191] width 702 height 383
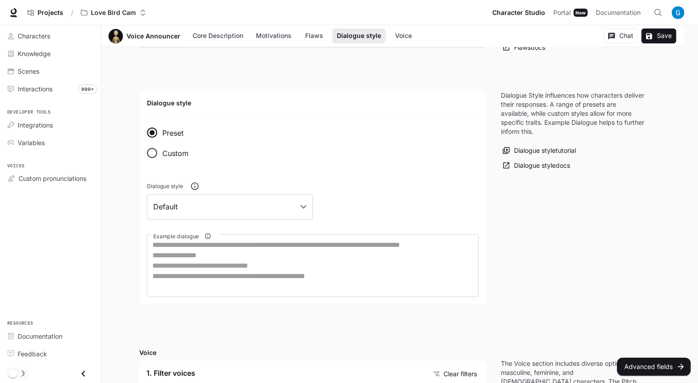
scroll to position [452, 0]
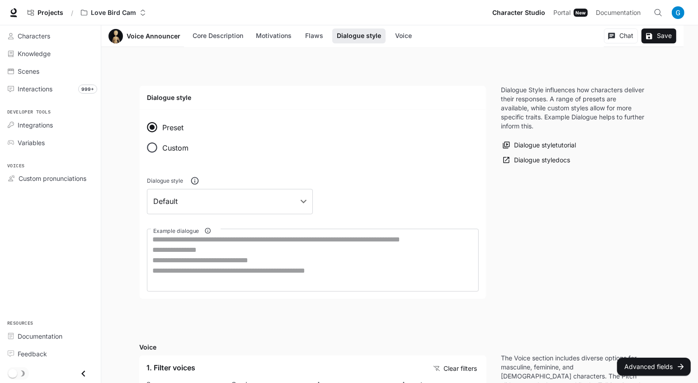
type input "**********"
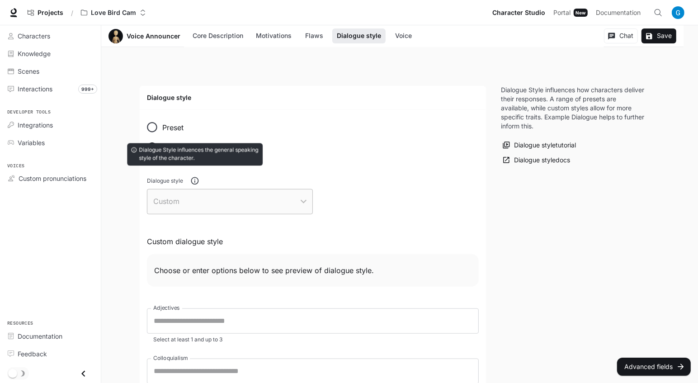
click at [188, 179] on button "button" at bounding box center [195, 181] width 16 height 16
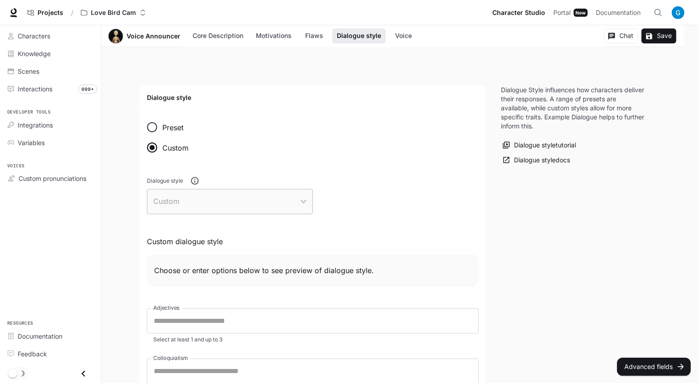
click at [204, 192] on div "Custom" at bounding box center [230, 201] width 166 height 25
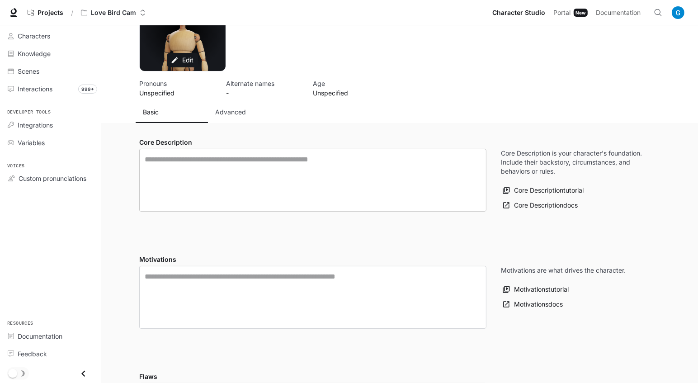
scroll to position [0, 0]
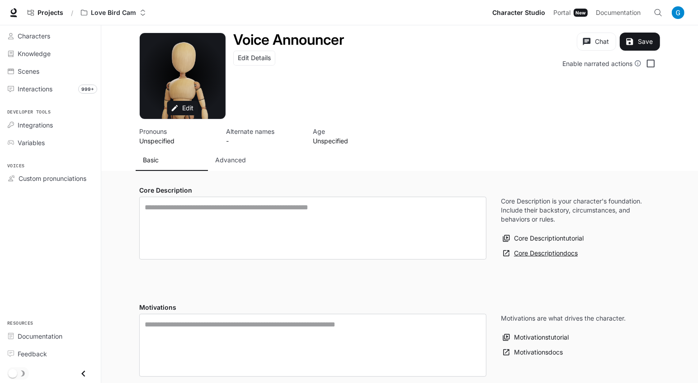
click at [548, 248] on link "Core Description docs" at bounding box center [540, 253] width 79 height 15
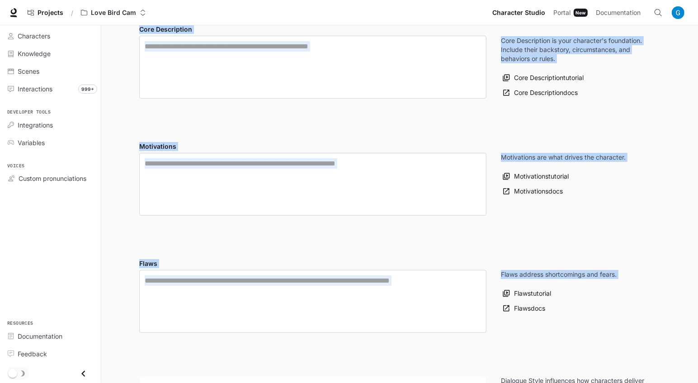
scroll to position [288, 0]
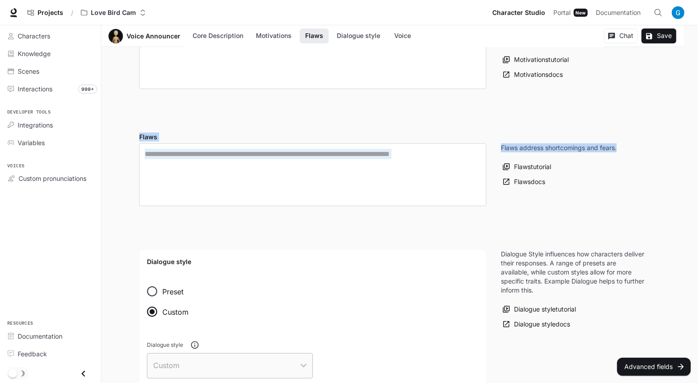
drag, startPoint x: 140, startPoint y: 63, endPoint x: 647, endPoint y: 160, distance: 516.1
copy div "Core Description ​ Core Description is your character's foundation. Include the…"
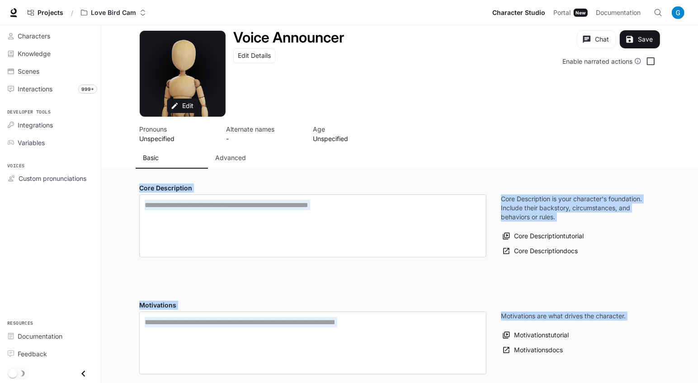
scroll to position [0, 0]
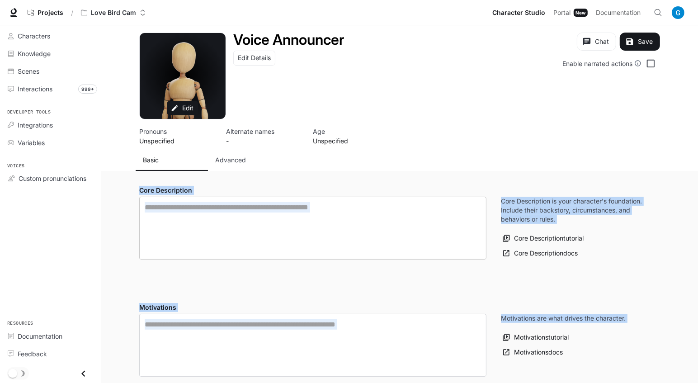
click at [284, 240] on textarea "label" at bounding box center [313, 228] width 336 height 52
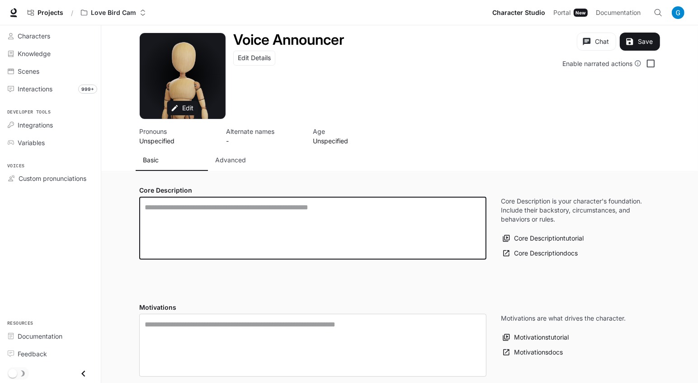
click at [287, 217] on textarea "label" at bounding box center [313, 228] width 336 height 52
paste textarea "**********"
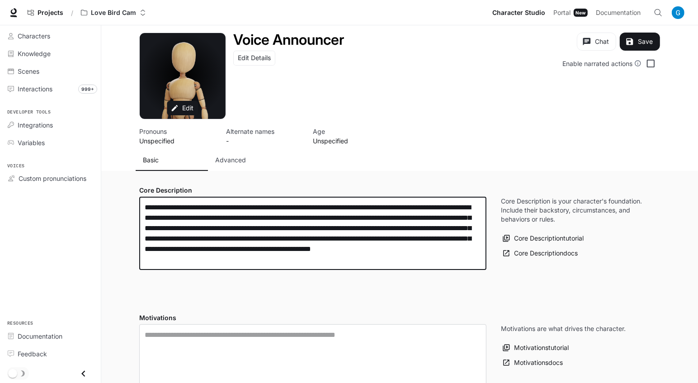
type textarea "**********"
click at [255, 336] on textarea at bounding box center [313, 356] width 336 height 52
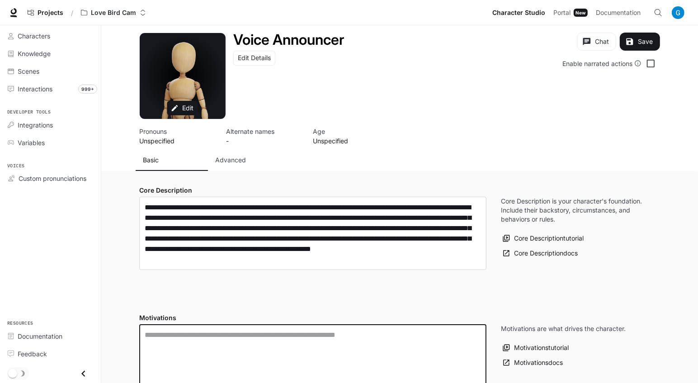
paste textarea "**********"
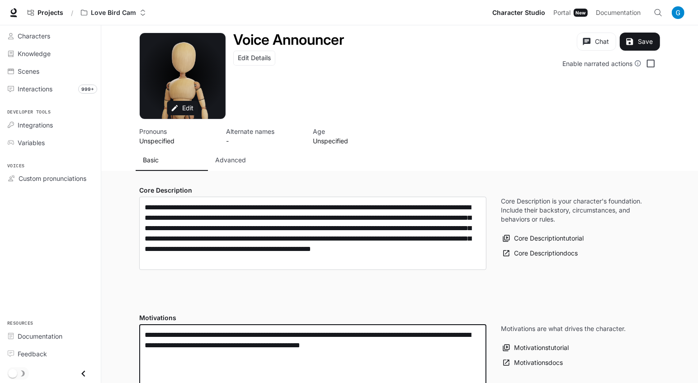
type textarea "**********"
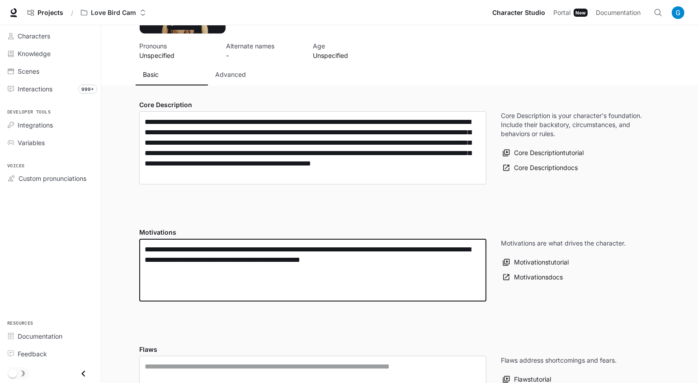
scroll to position [246, 0]
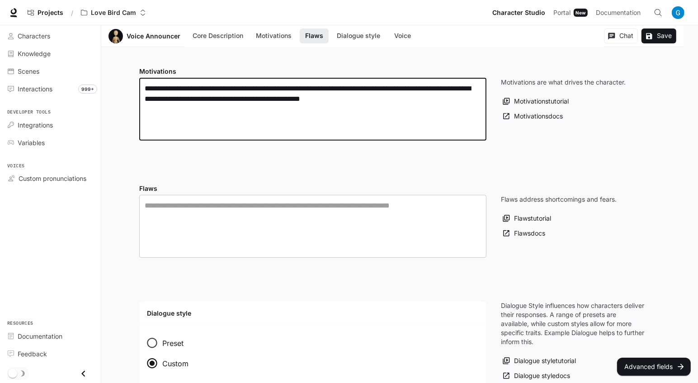
click at [258, 218] on textarea "Flaws" at bounding box center [313, 226] width 336 height 52
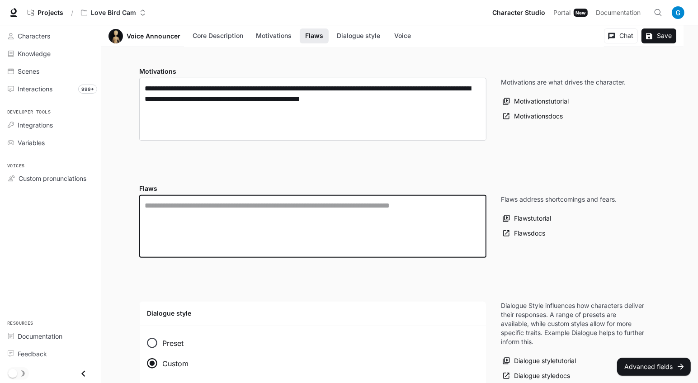
paste textarea "**********"
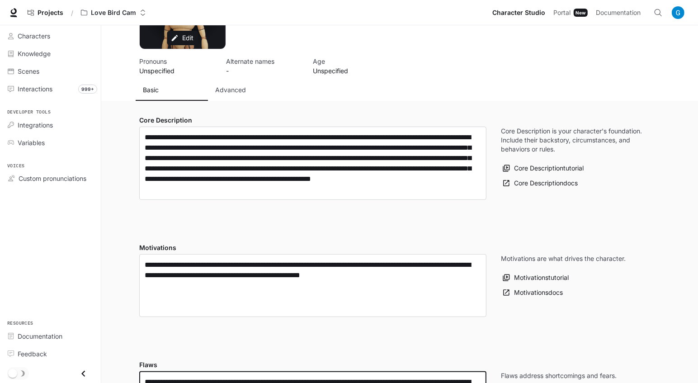
scroll to position [41, 0]
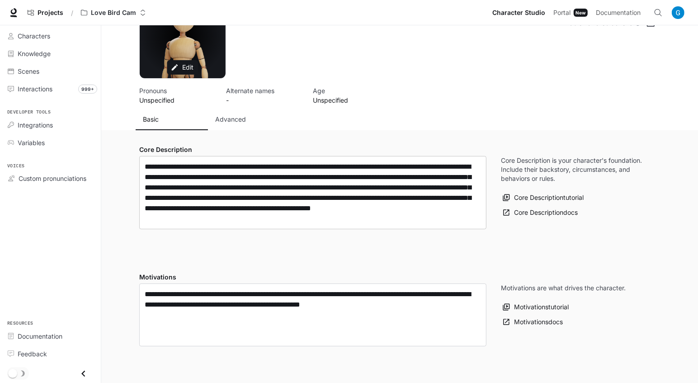
type textarea "**********"
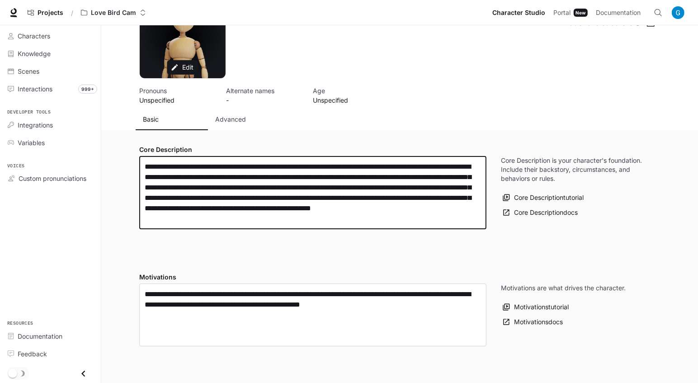
drag, startPoint x: 169, startPoint y: 166, endPoint x: 113, endPoint y: 161, distance: 56.3
type textarea "**********"
